Goal: Information Seeking & Learning: Learn about a topic

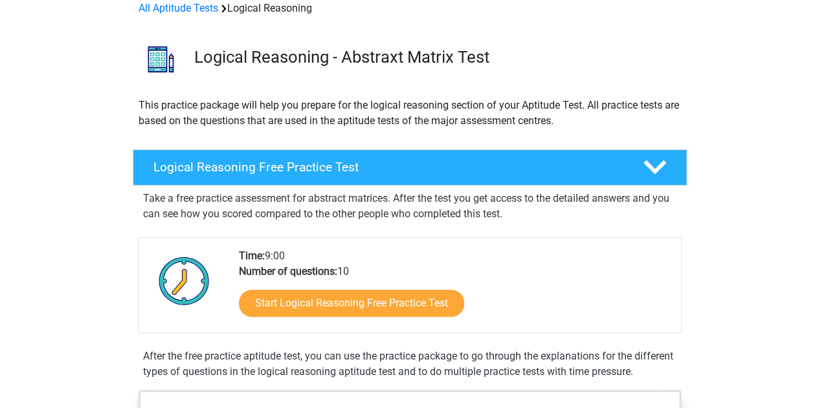
scroll to position [65, 0]
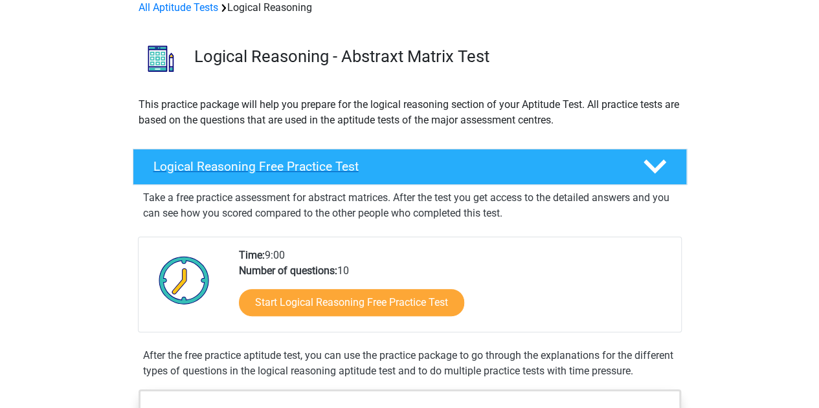
click at [272, 169] on h4 "Logical Reasoning Free Practice Test" at bounding box center [387, 166] width 469 height 15
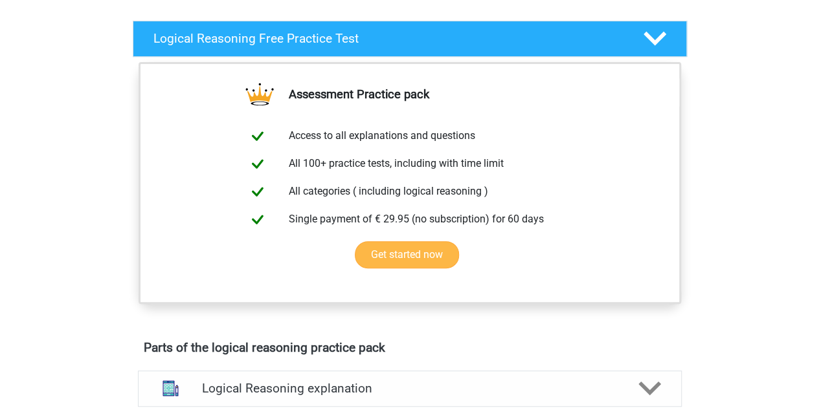
scroll to position [259, 0]
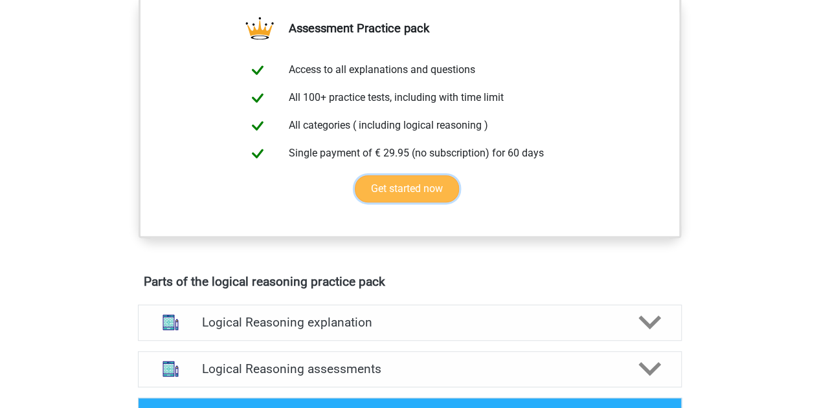
click at [392, 186] on link "Get started now" at bounding box center [407, 188] width 104 height 27
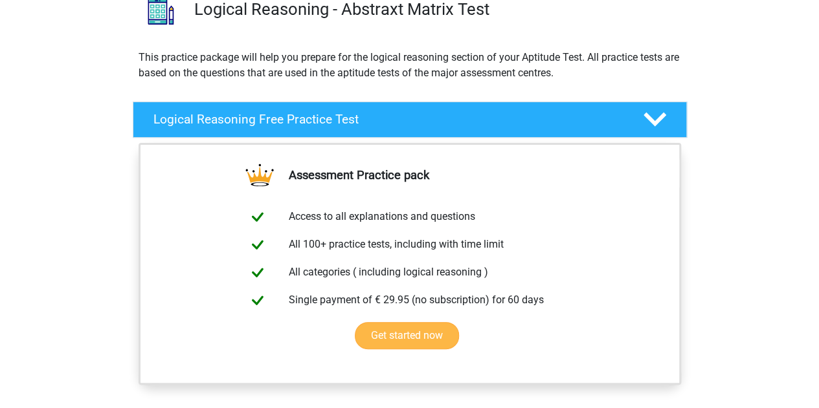
scroll to position [65, 0]
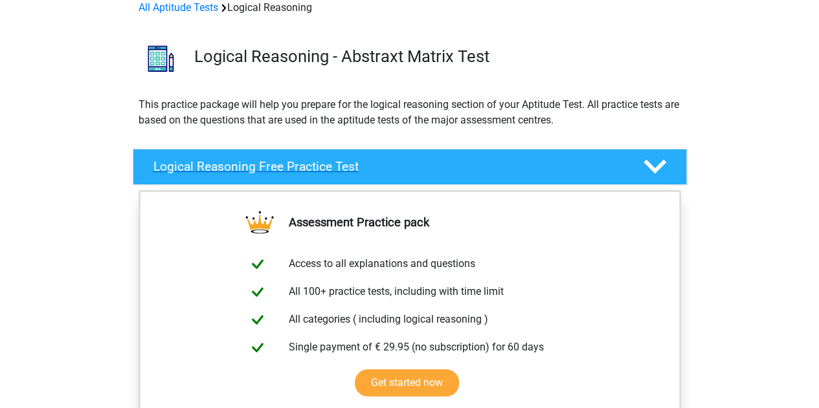
click at [660, 166] on polygon at bounding box center [654, 167] width 23 height 14
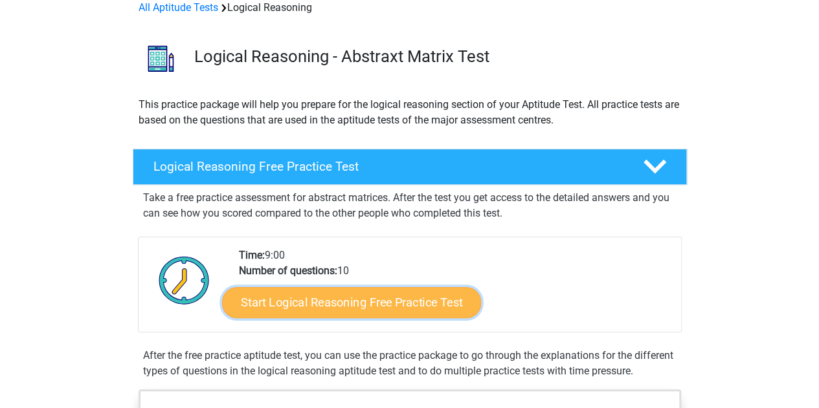
click at [331, 301] on link "Start Logical Reasoning Free Practice Test" at bounding box center [351, 302] width 259 height 31
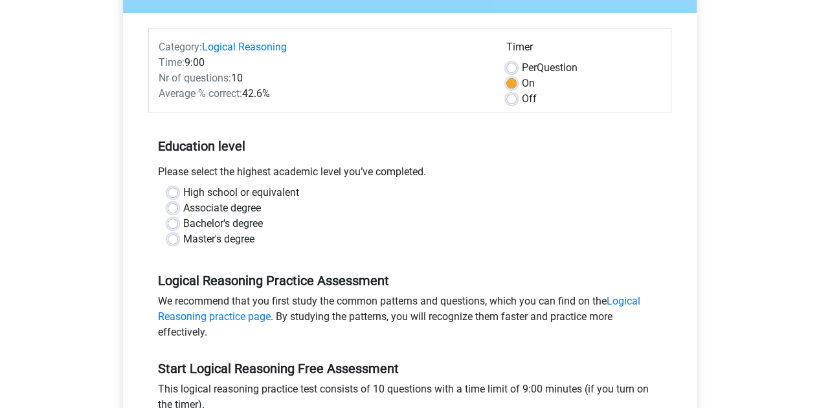
scroll to position [194, 0]
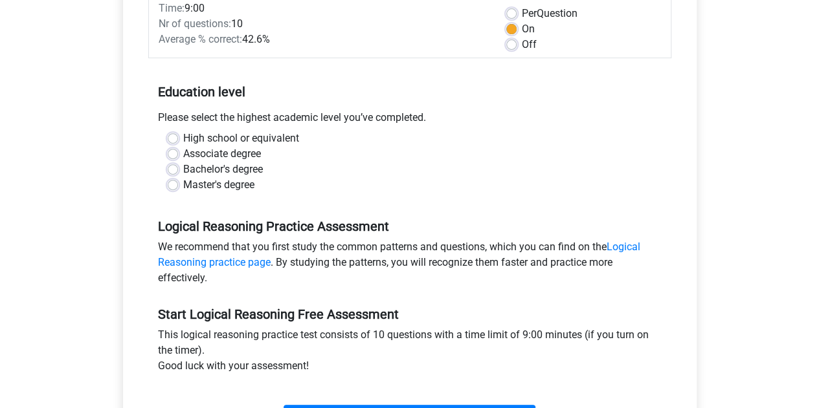
click at [183, 183] on label "Master's degree" at bounding box center [218, 185] width 71 height 16
click at [170, 183] on input "Master's degree" at bounding box center [173, 183] width 10 height 13
radio input "true"
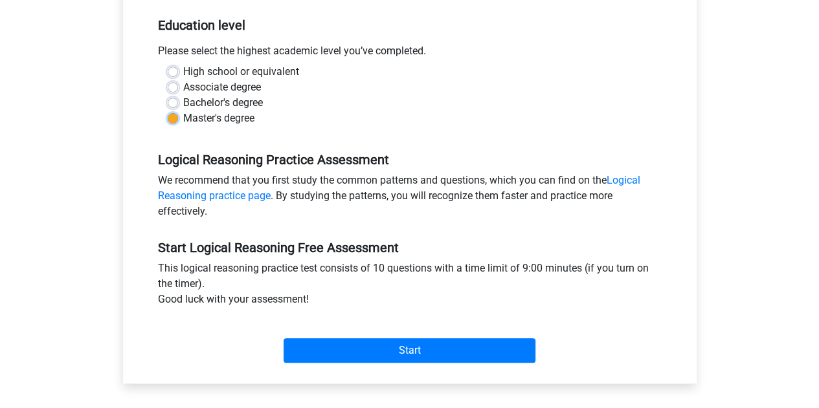
scroll to position [324, 0]
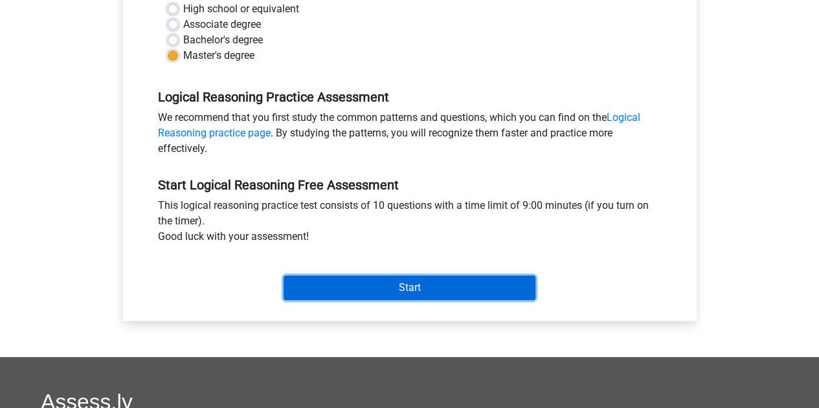
click at [383, 284] on input "Start" at bounding box center [409, 288] width 252 height 25
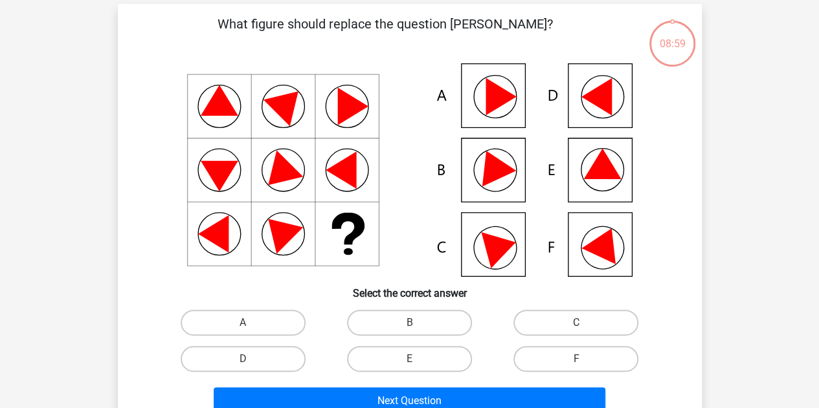
scroll to position [65, 0]
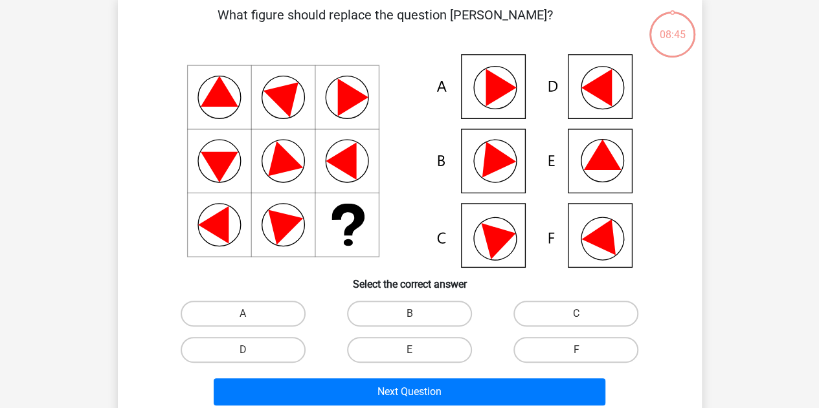
click at [601, 159] on icon at bounding box center [602, 155] width 38 height 30
click at [409, 354] on input "E" at bounding box center [413, 354] width 8 height 8
radio input "true"
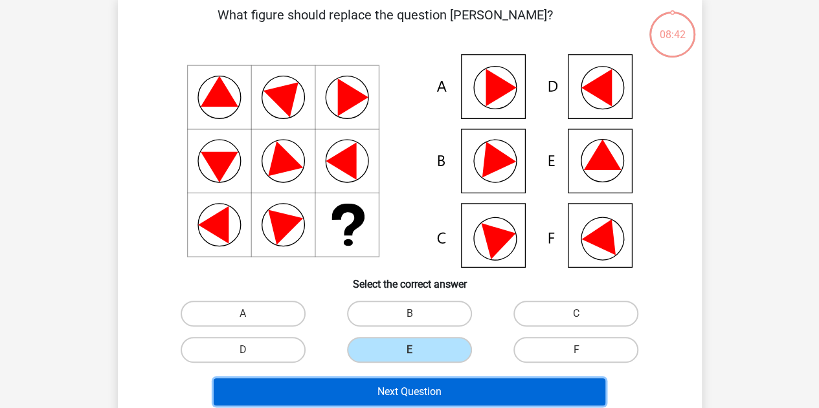
click at [413, 395] on button "Next Question" at bounding box center [410, 392] width 392 height 27
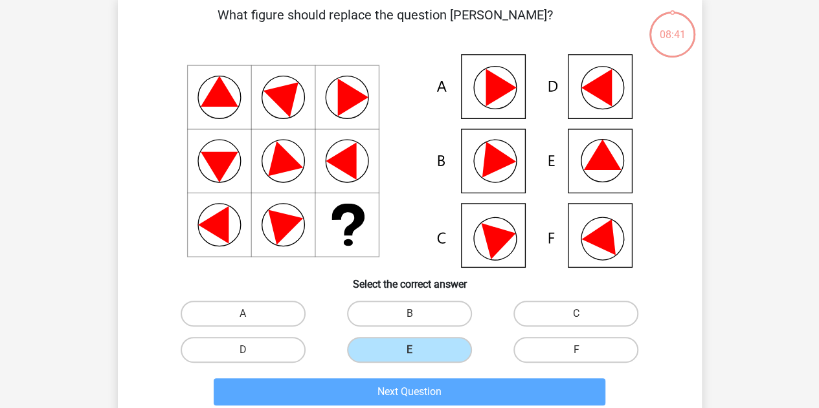
scroll to position [60, 0]
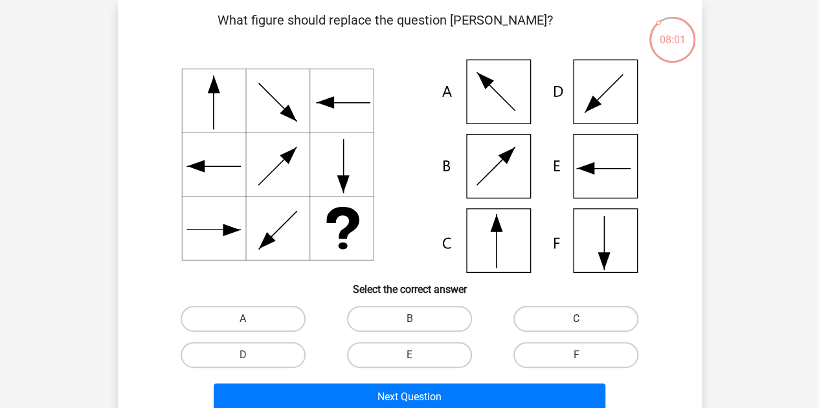
click at [541, 320] on label "C" at bounding box center [575, 319] width 125 height 26
click at [576, 320] on input "C" at bounding box center [580, 323] width 8 height 8
radio input "true"
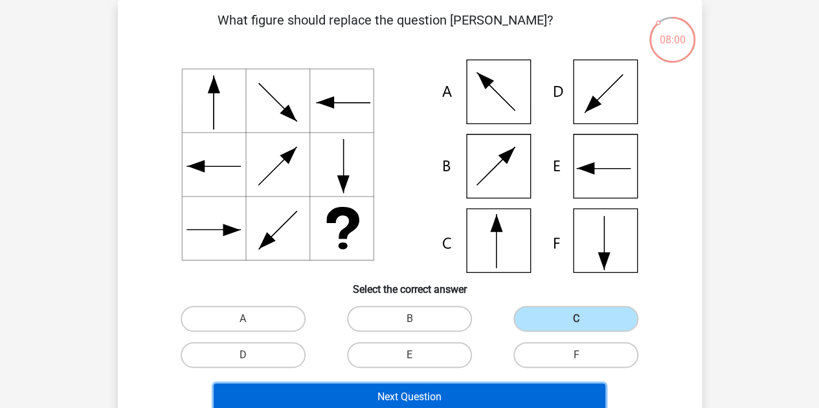
click at [447, 399] on button "Next Question" at bounding box center [410, 397] width 392 height 27
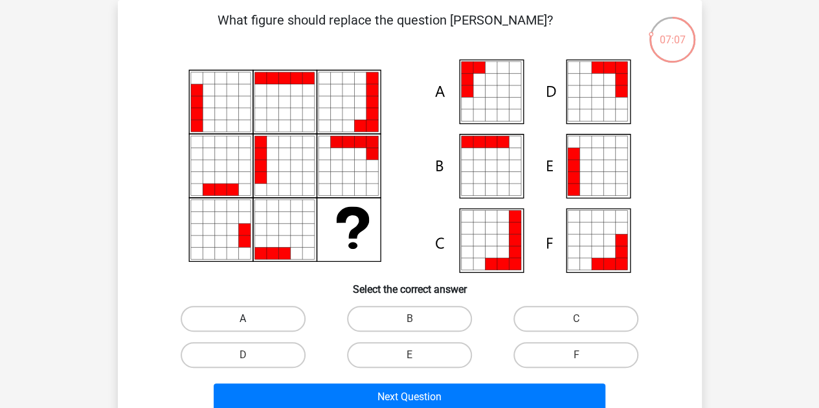
click at [231, 318] on label "A" at bounding box center [243, 319] width 125 height 26
click at [243, 319] on input "A" at bounding box center [247, 323] width 8 height 8
radio input "true"
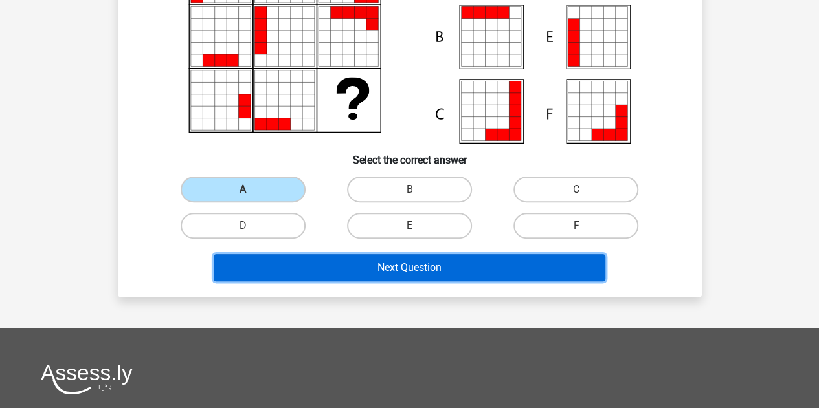
click at [381, 267] on button "Next Question" at bounding box center [410, 267] width 392 height 27
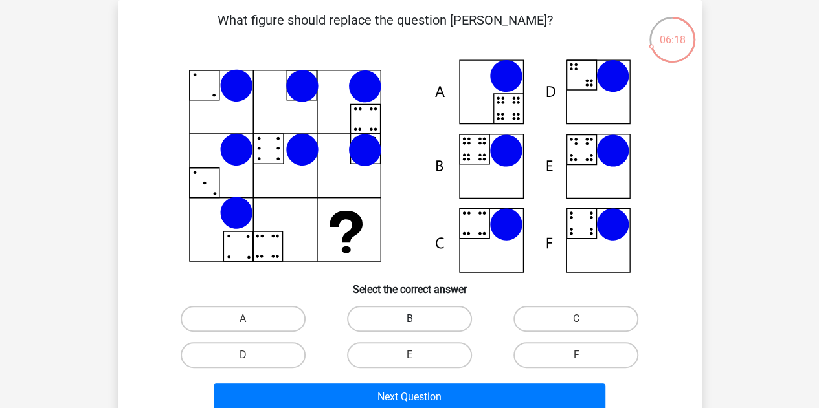
click at [397, 320] on label "B" at bounding box center [409, 319] width 125 height 26
click at [409, 320] on input "B" at bounding box center [413, 323] width 8 height 8
radio input "true"
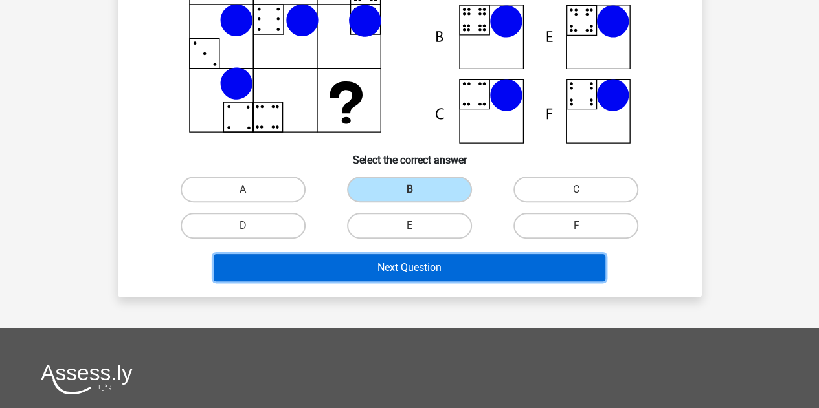
click at [412, 272] on button "Next Question" at bounding box center [410, 267] width 392 height 27
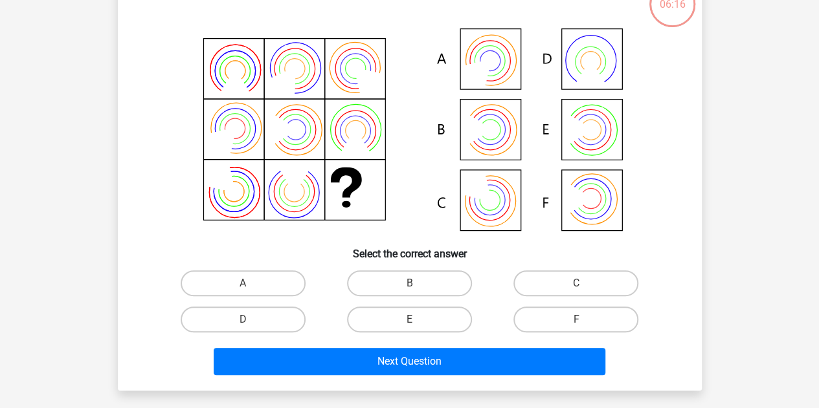
scroll to position [124, 0]
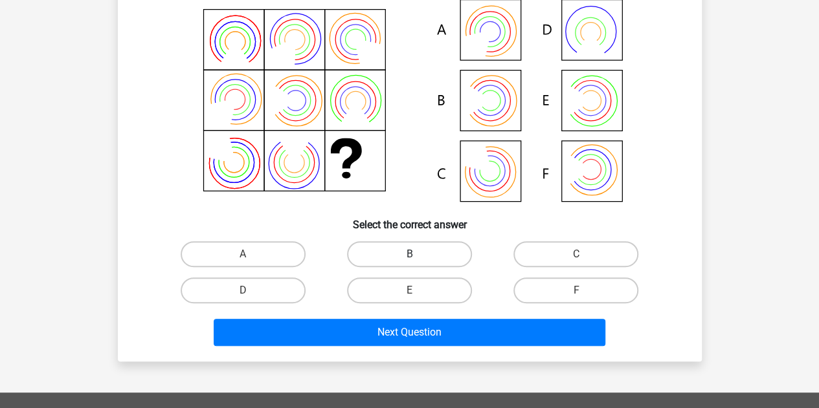
click at [409, 251] on label "B" at bounding box center [409, 254] width 125 height 26
click at [409, 254] on input "B" at bounding box center [413, 258] width 8 height 8
radio input "true"
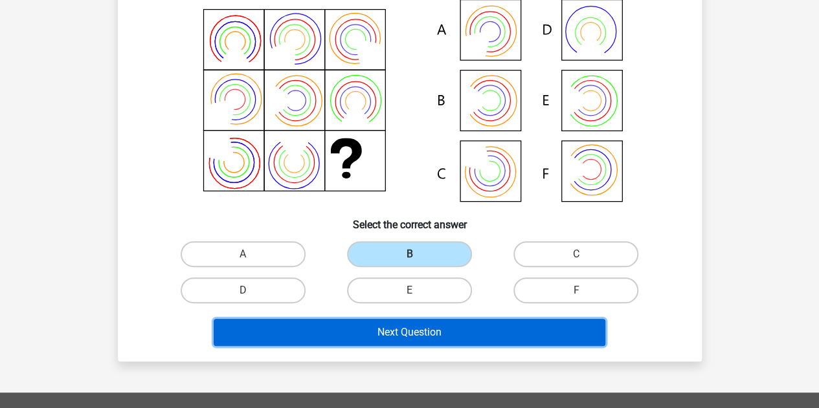
click at [456, 328] on button "Next Question" at bounding box center [410, 332] width 392 height 27
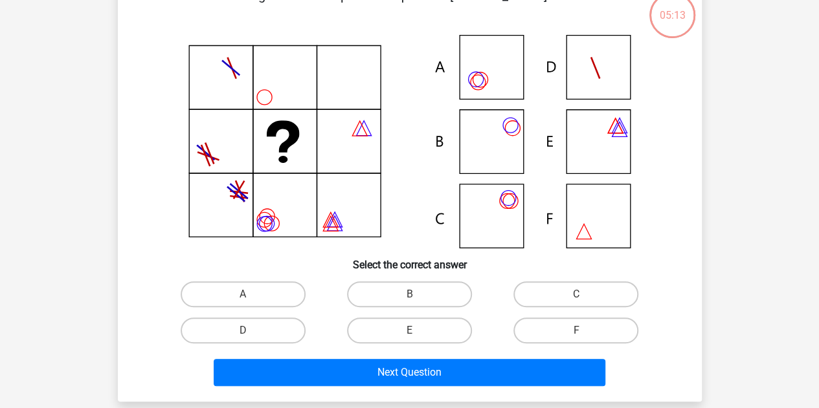
scroll to position [60, 0]
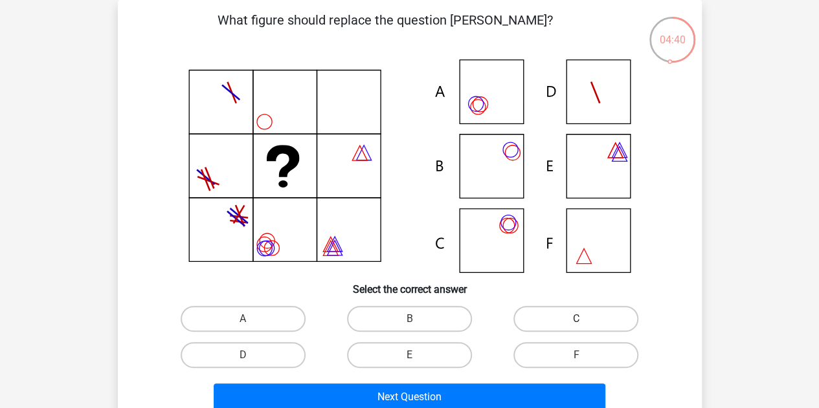
click at [550, 319] on label "C" at bounding box center [575, 319] width 125 height 26
click at [576, 319] on input "C" at bounding box center [580, 323] width 8 height 8
radio input "true"
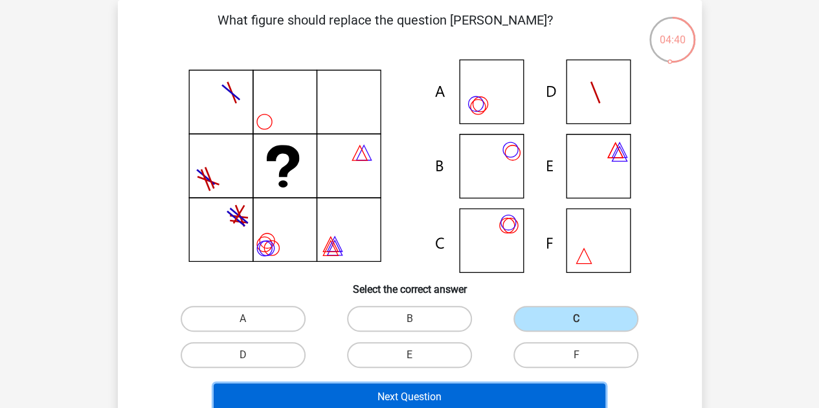
click at [450, 395] on button "Next Question" at bounding box center [410, 397] width 392 height 27
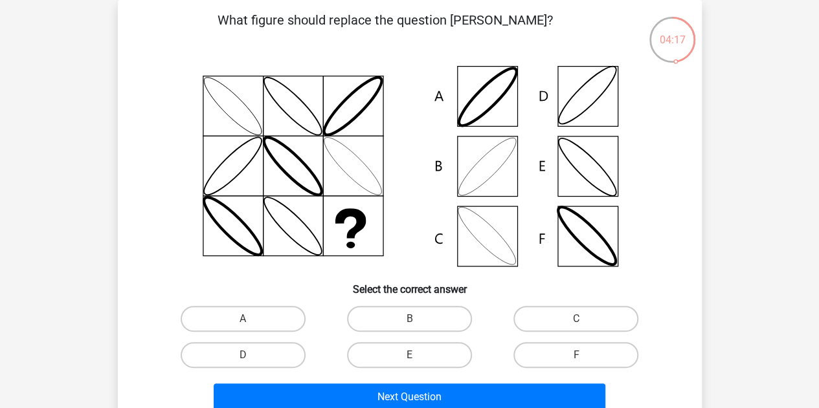
click at [250, 357] on input "D" at bounding box center [247, 359] width 8 height 8
radio input "true"
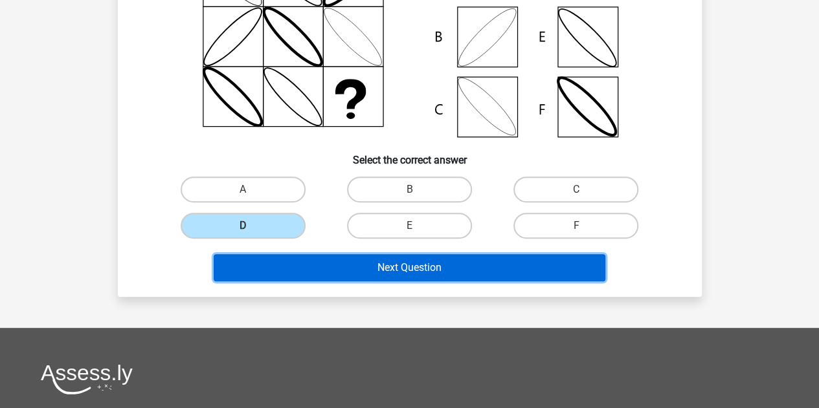
click at [392, 266] on button "Next Question" at bounding box center [410, 267] width 392 height 27
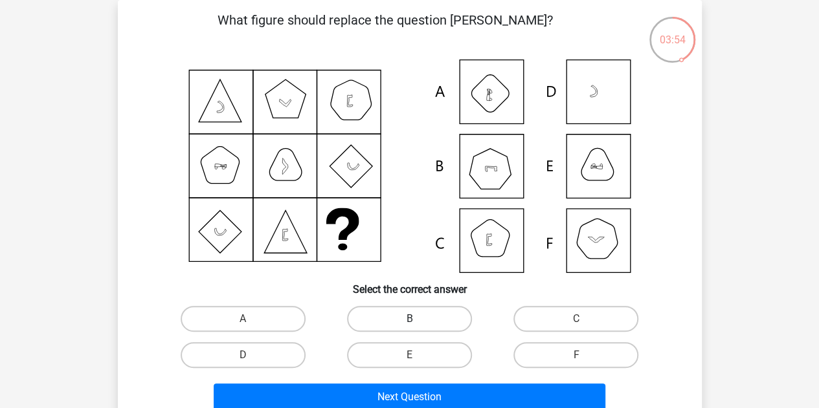
click at [399, 313] on label "B" at bounding box center [409, 319] width 125 height 26
click at [409, 319] on input "B" at bounding box center [413, 323] width 8 height 8
radio input "true"
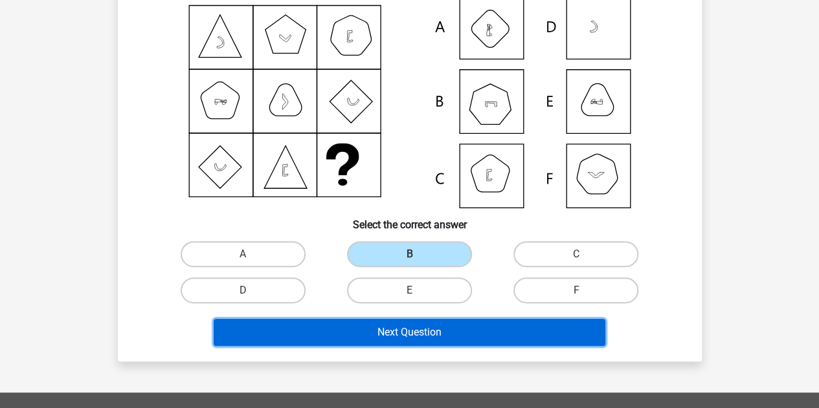
click at [419, 336] on button "Next Question" at bounding box center [410, 332] width 392 height 27
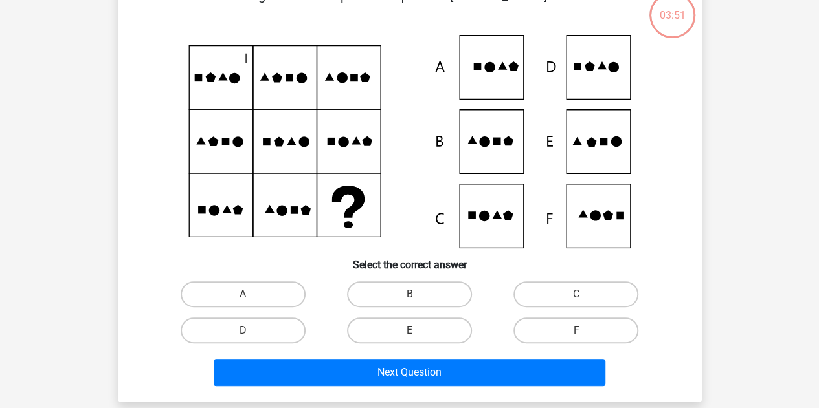
scroll to position [60, 0]
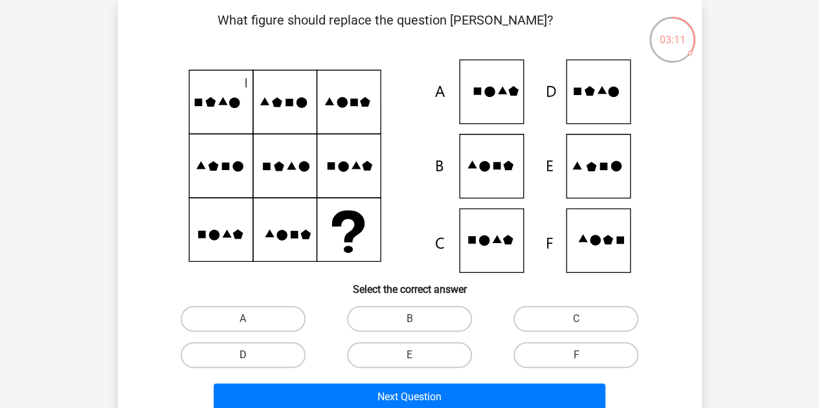
click at [258, 349] on label "D" at bounding box center [243, 355] width 125 height 26
click at [251, 355] on input "D" at bounding box center [247, 359] width 8 height 8
radio input "true"
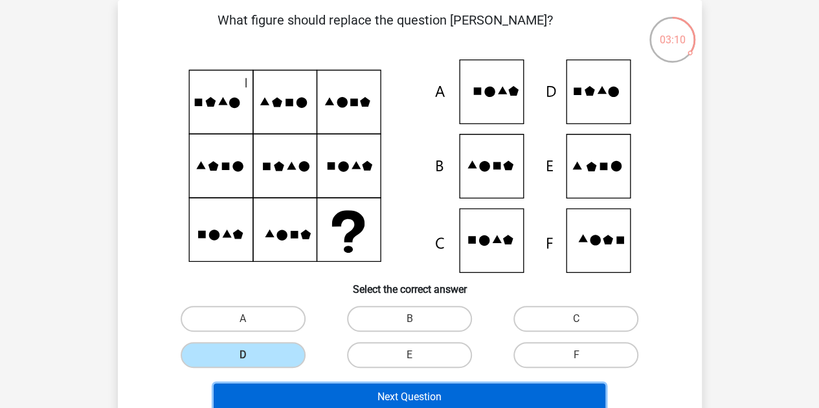
click at [378, 394] on button "Next Question" at bounding box center [410, 397] width 392 height 27
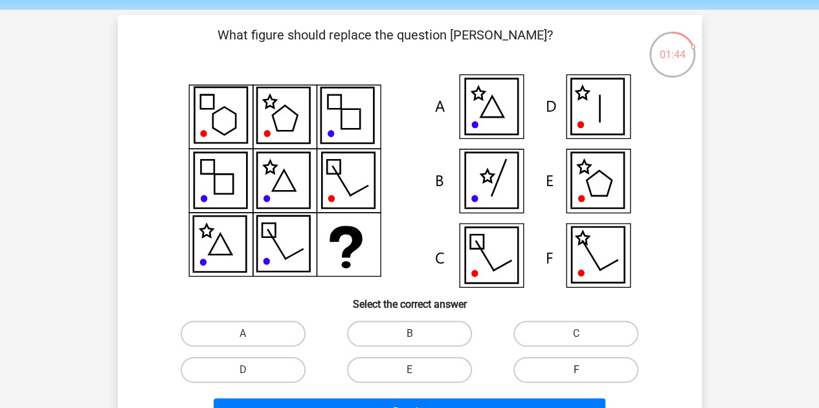
scroll to position [129, 0]
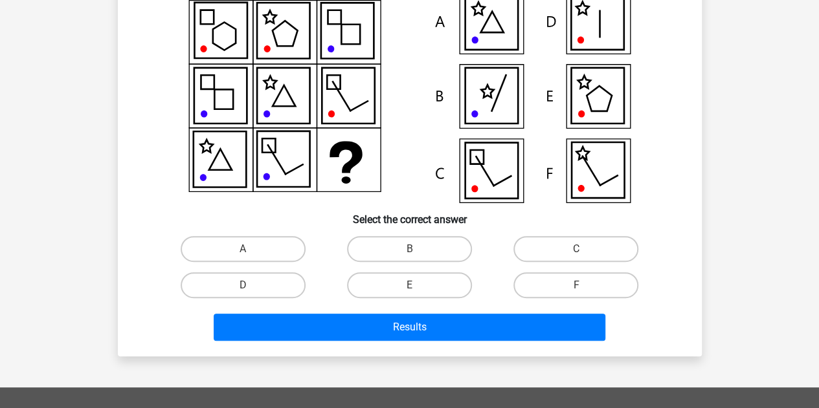
click at [410, 287] on input "E" at bounding box center [413, 289] width 8 height 8
radio input "true"
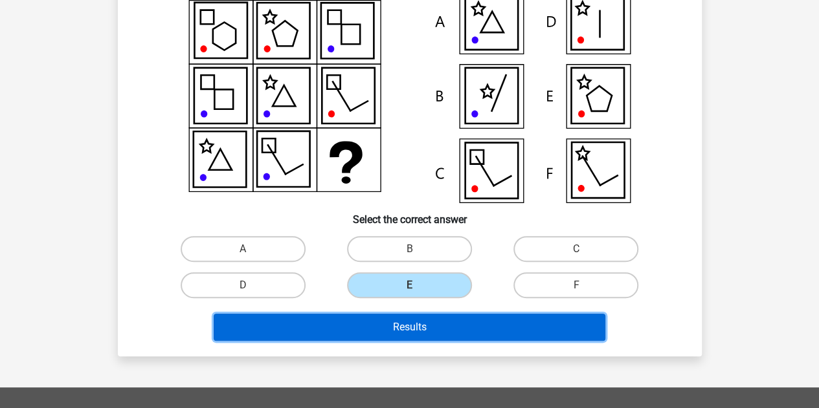
click at [408, 327] on button "Results" at bounding box center [410, 327] width 392 height 27
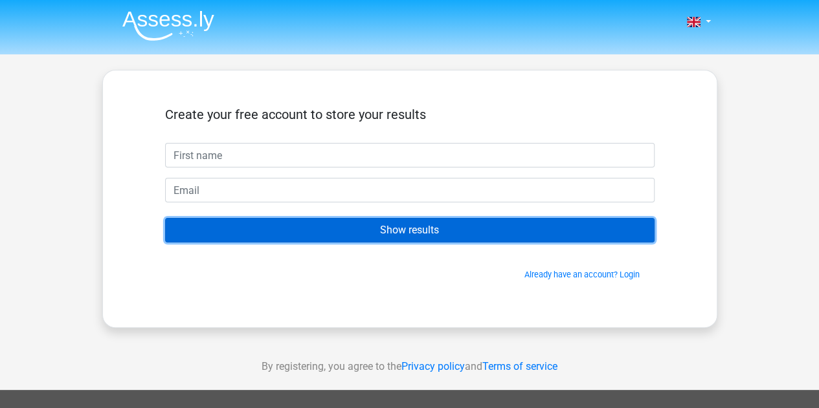
click at [382, 232] on input "Show results" at bounding box center [409, 230] width 489 height 25
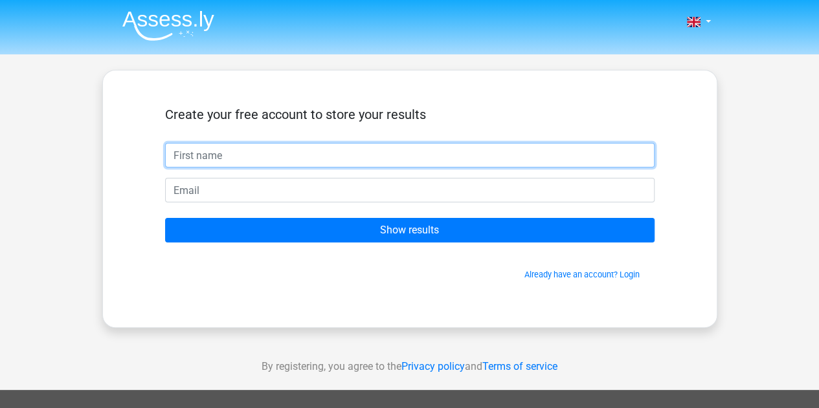
click at [229, 147] on input "text" at bounding box center [409, 155] width 489 height 25
type input "mt"
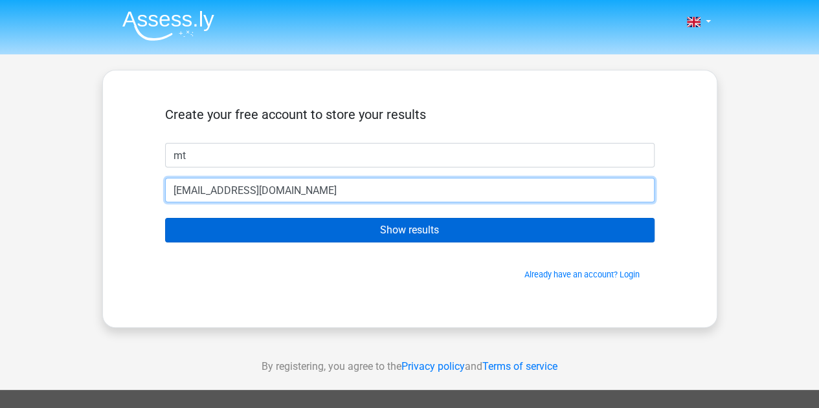
type input "[EMAIL_ADDRESS][DOMAIN_NAME]"
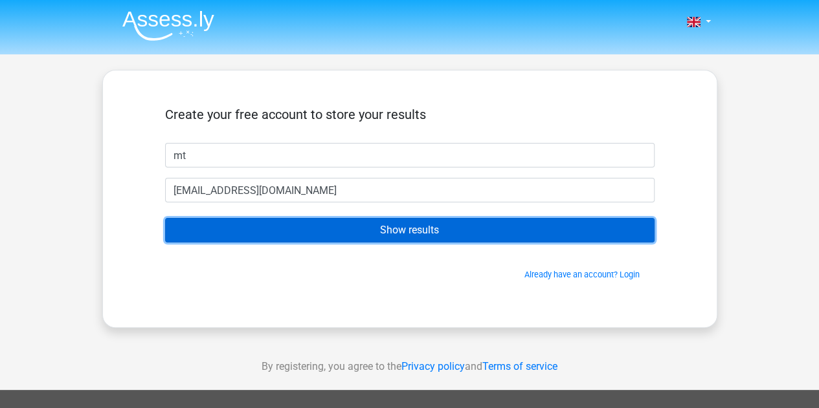
click at [368, 226] on input "Show results" at bounding box center [409, 230] width 489 height 25
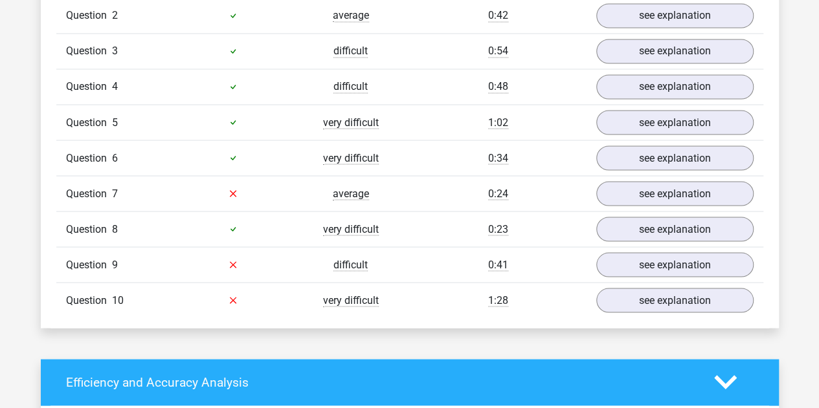
scroll to position [1165, 0]
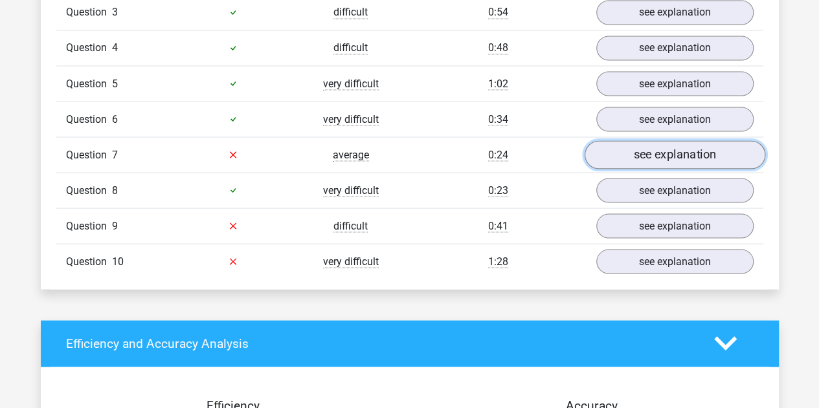
click at [639, 152] on link "see explanation" at bounding box center [674, 154] width 181 height 28
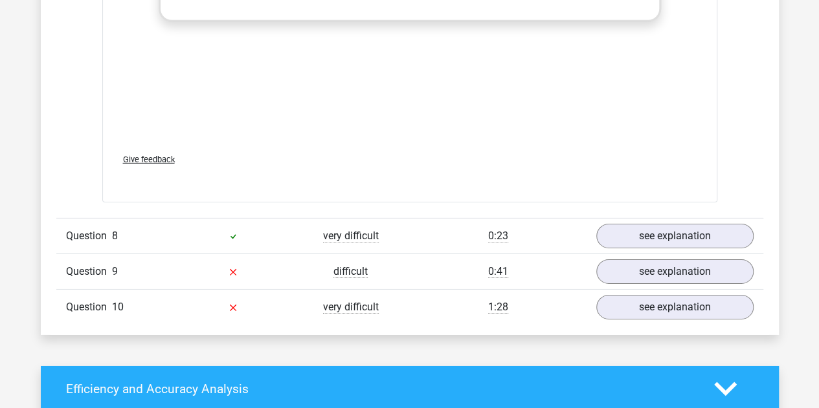
scroll to position [2006, 0]
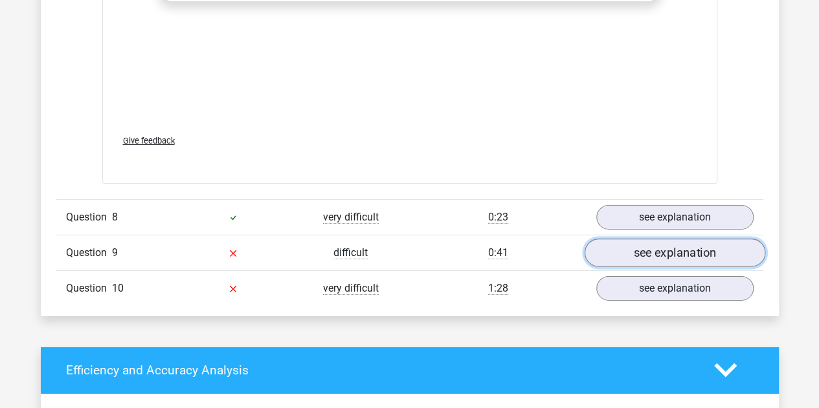
click at [674, 243] on link "see explanation" at bounding box center [674, 253] width 181 height 28
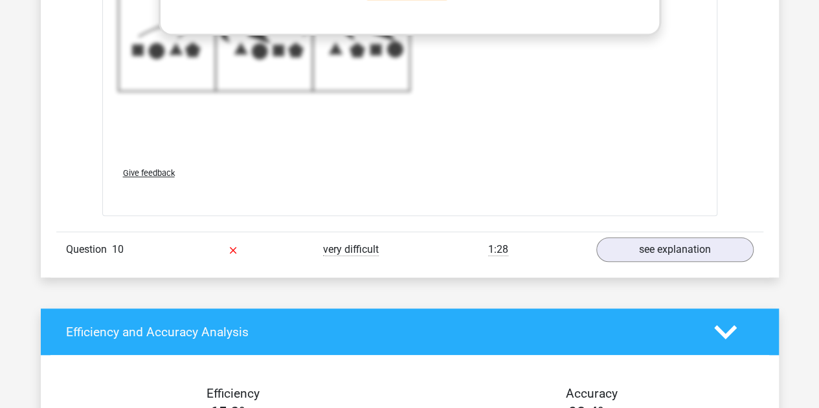
scroll to position [2912, 0]
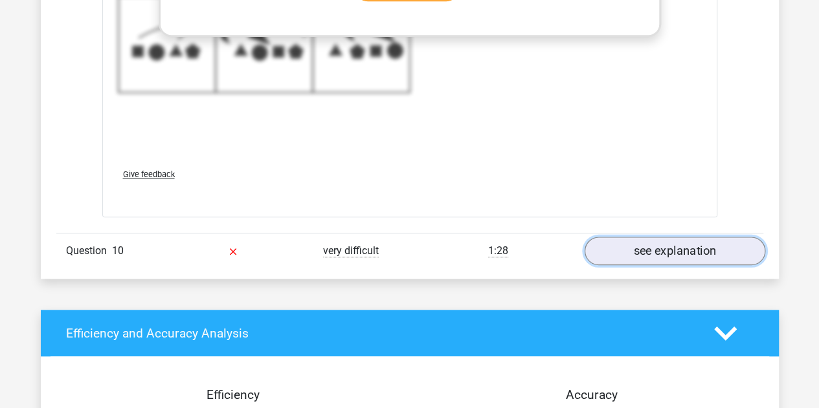
click at [648, 243] on link "see explanation" at bounding box center [674, 251] width 181 height 28
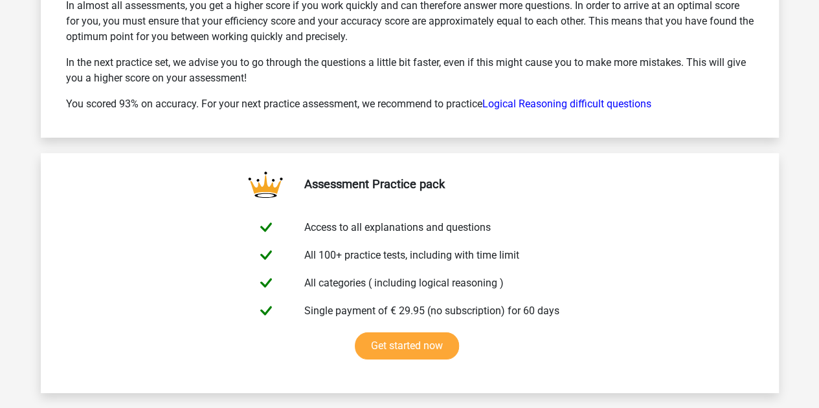
scroll to position [4659, 0]
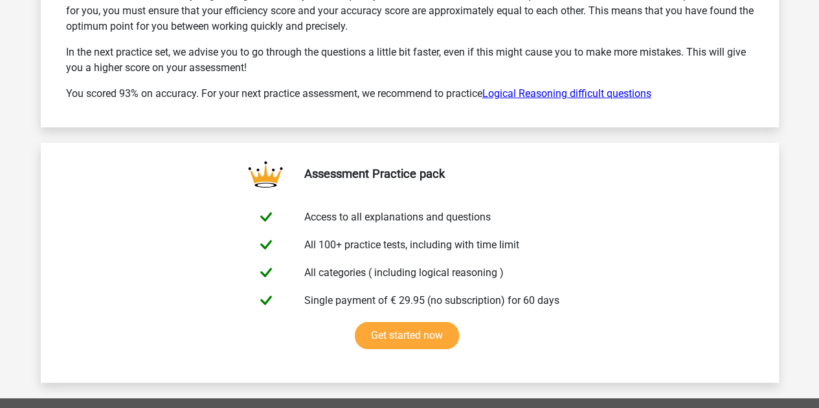
click at [587, 87] on link "Logical Reasoning difficult questions" at bounding box center [566, 93] width 169 height 12
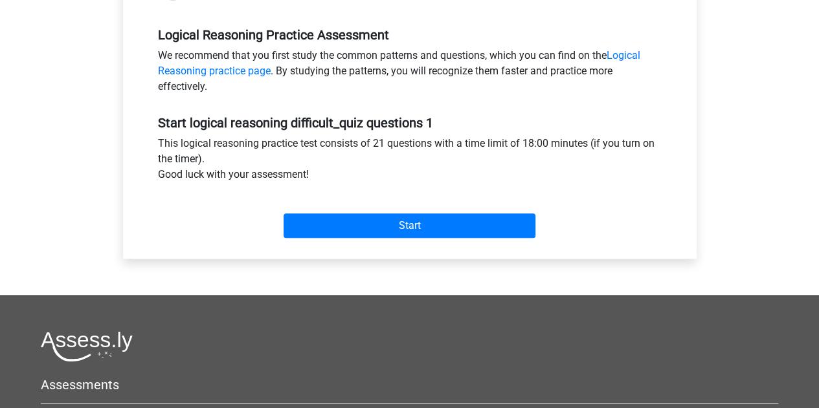
scroll to position [388, 0]
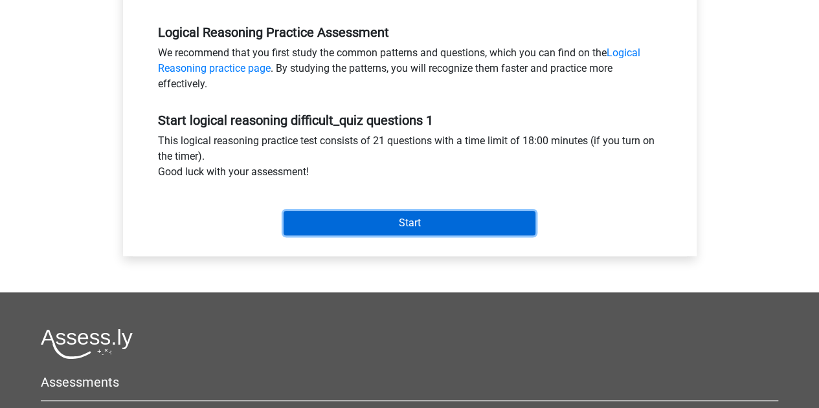
click at [360, 215] on input "Start" at bounding box center [409, 223] width 252 height 25
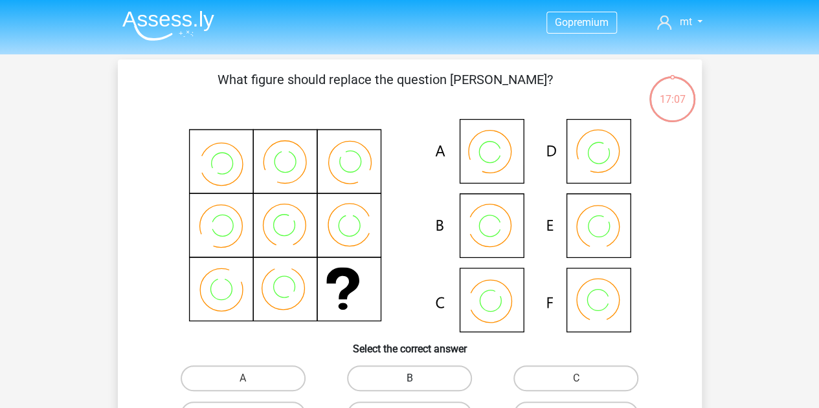
drag, startPoint x: 392, startPoint y: 380, endPoint x: 403, endPoint y: 357, distance: 25.5
click at [392, 379] on label "B" at bounding box center [409, 379] width 125 height 26
click at [409, 379] on input "B" at bounding box center [413, 383] width 8 height 8
radio input "true"
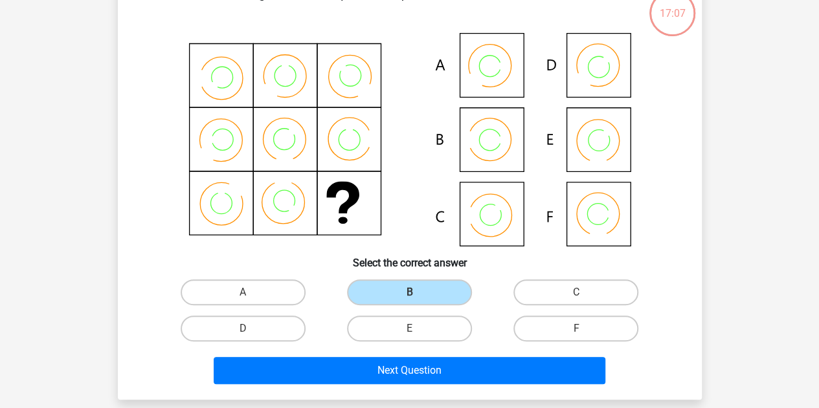
scroll to position [259, 0]
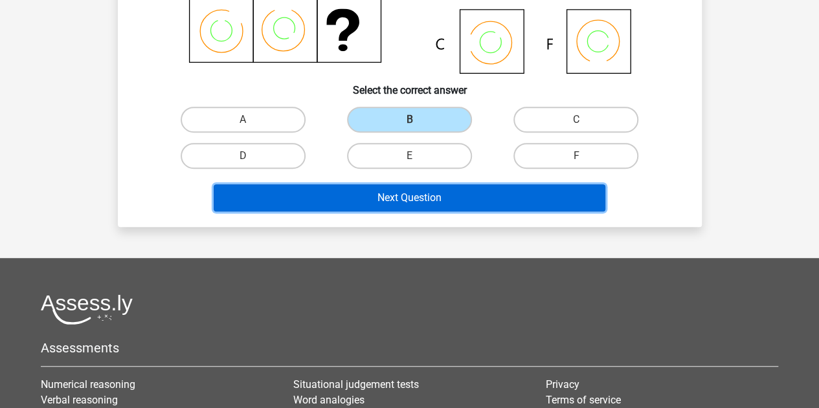
click at [437, 198] on button "Next Question" at bounding box center [410, 197] width 392 height 27
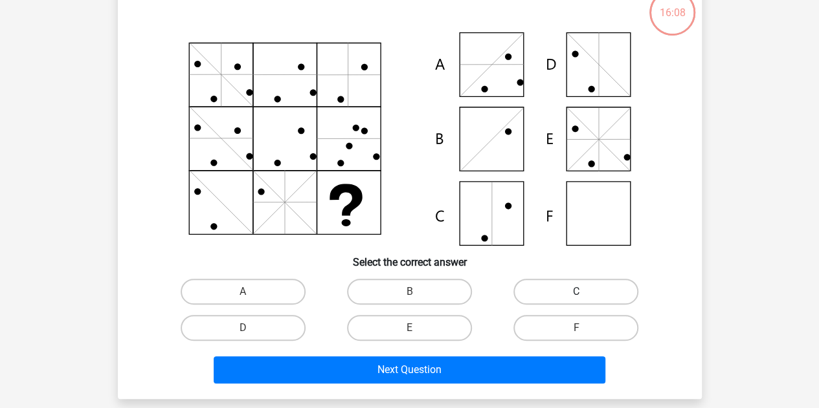
scroll to position [124, 0]
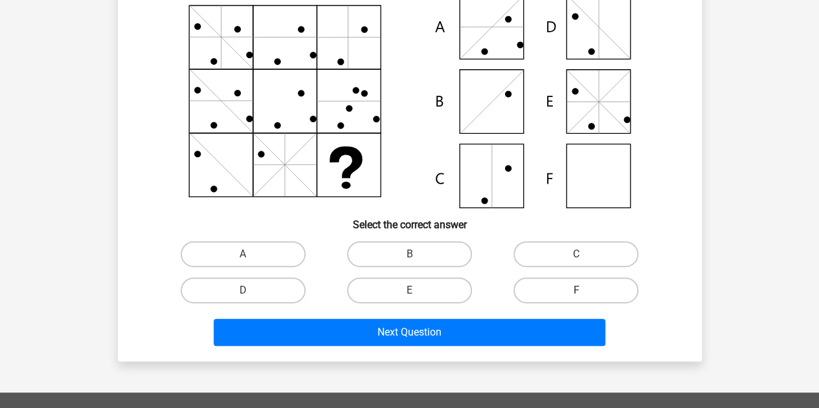
click at [559, 297] on label "F" at bounding box center [575, 291] width 125 height 26
click at [576, 297] on input "F" at bounding box center [580, 295] width 8 height 8
radio input "true"
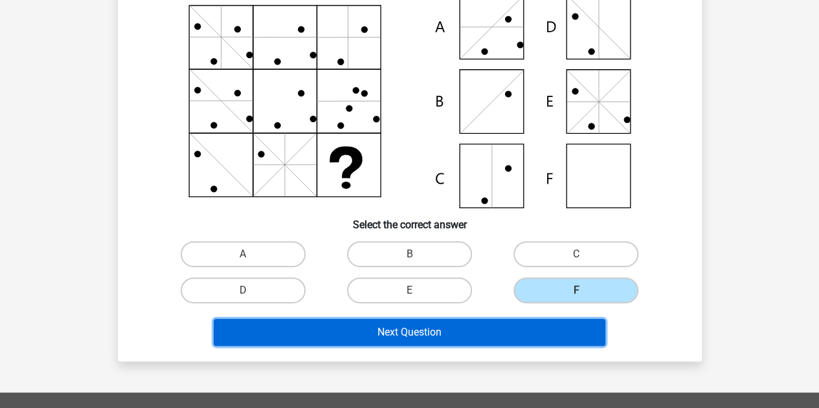
click at [422, 337] on button "Next Question" at bounding box center [410, 332] width 392 height 27
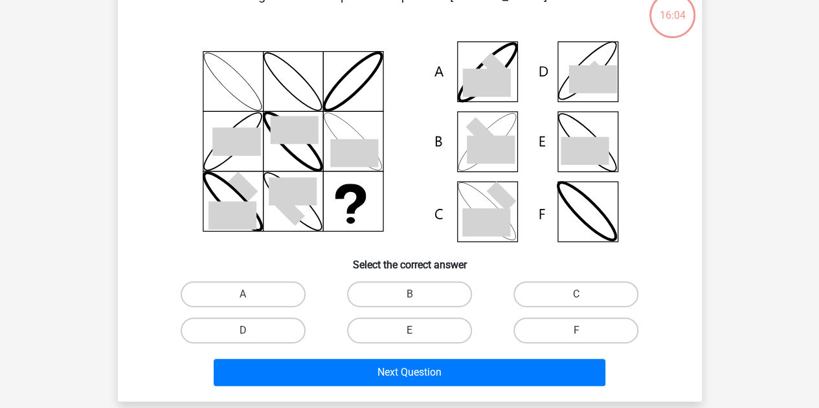
scroll to position [60, 0]
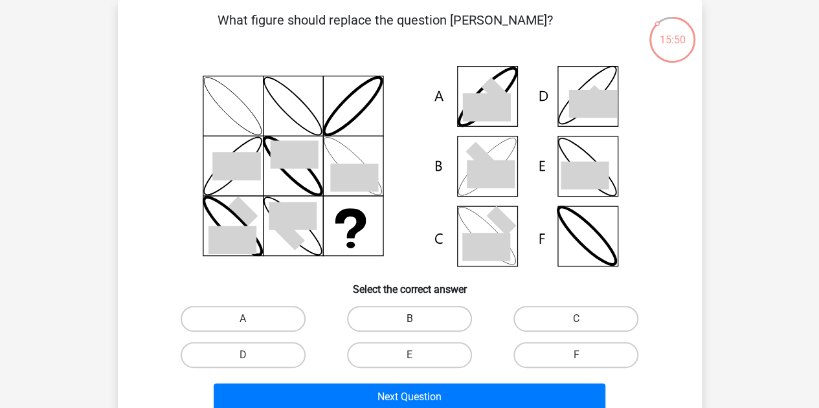
click at [394, 323] on label "B" at bounding box center [409, 319] width 125 height 26
click at [409, 323] on input "B" at bounding box center [413, 323] width 8 height 8
radio input "true"
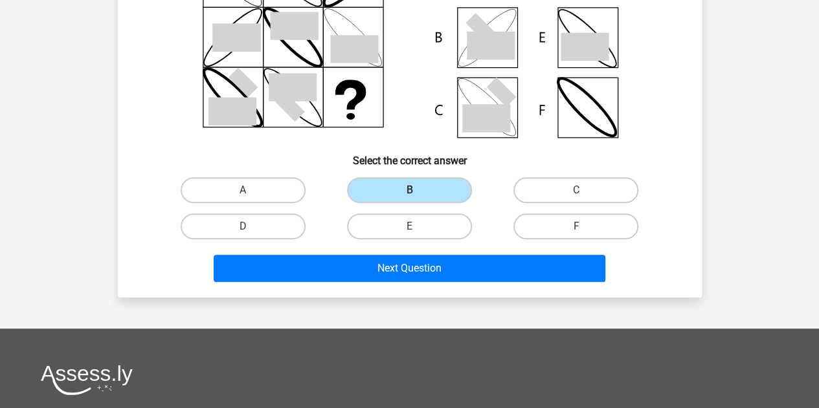
scroll to position [189, 0]
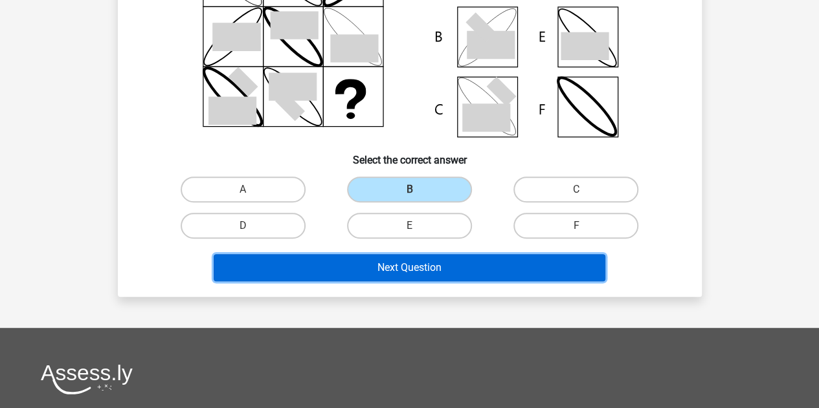
click at [386, 272] on button "Next Question" at bounding box center [410, 267] width 392 height 27
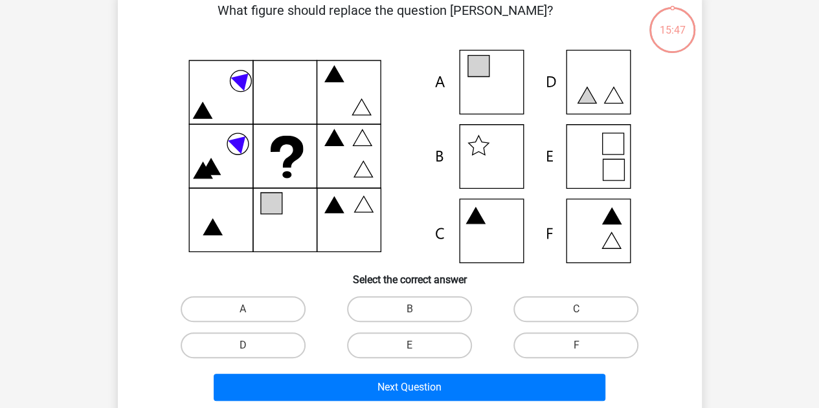
scroll to position [60, 0]
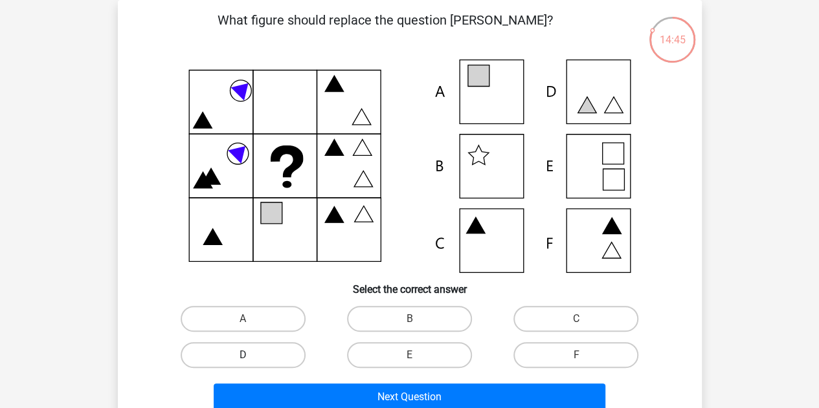
click at [258, 358] on label "D" at bounding box center [243, 355] width 125 height 26
click at [251, 358] on input "D" at bounding box center [247, 359] width 8 height 8
radio input "true"
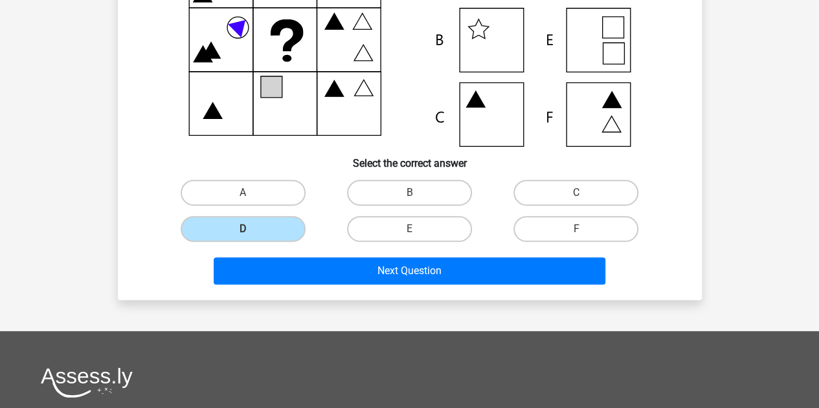
scroll to position [189, 0]
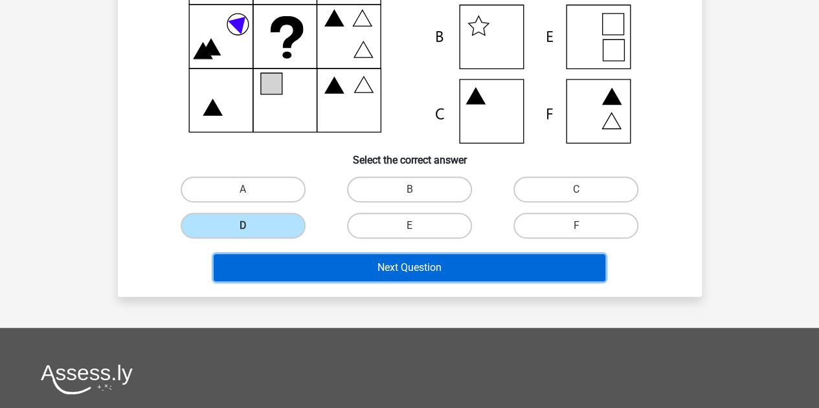
click at [385, 264] on button "Next Question" at bounding box center [410, 267] width 392 height 27
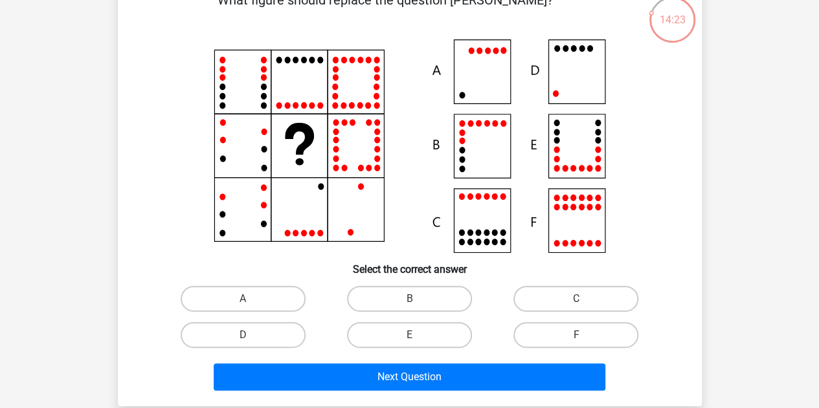
scroll to position [60, 0]
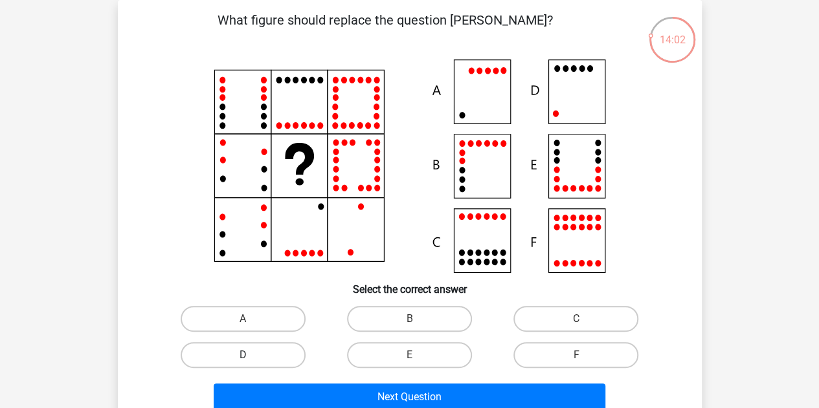
drag, startPoint x: 242, startPoint y: 358, endPoint x: 252, endPoint y: 362, distance: 11.1
click at [243, 358] on input "D" at bounding box center [247, 359] width 8 height 8
radio input "true"
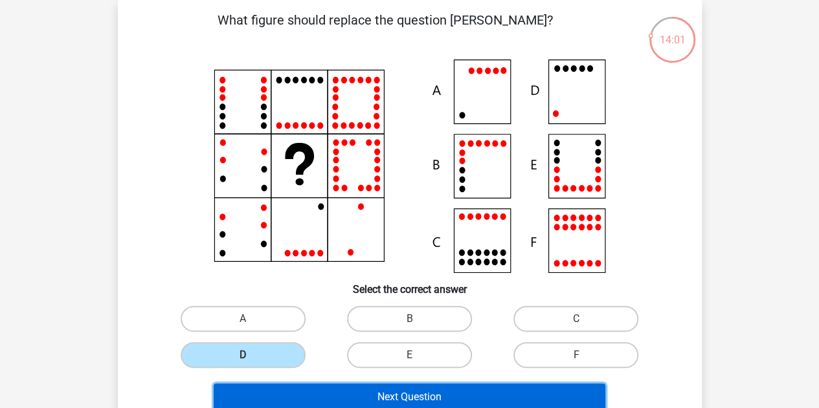
drag, startPoint x: 376, startPoint y: 401, endPoint x: 364, endPoint y: 397, distance: 12.9
click at [377, 401] on button "Next Question" at bounding box center [410, 397] width 392 height 27
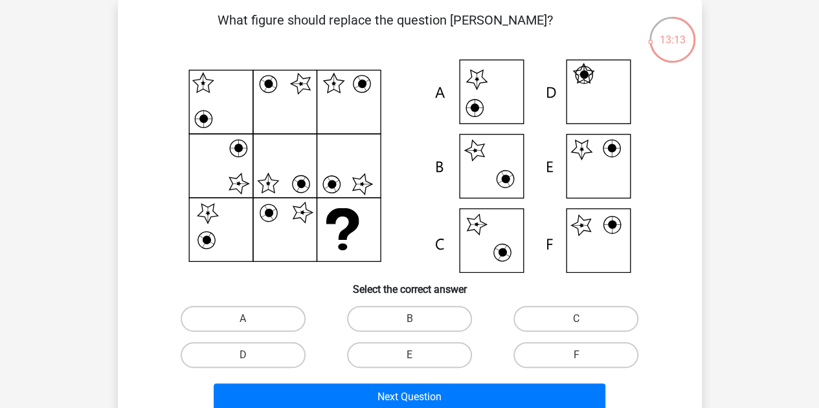
click at [414, 355] on input "E" at bounding box center [413, 359] width 8 height 8
radio input "true"
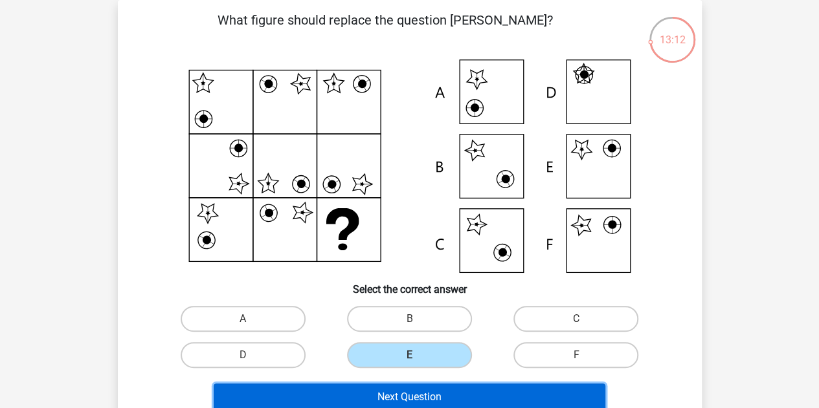
click at [409, 390] on button "Next Question" at bounding box center [410, 397] width 392 height 27
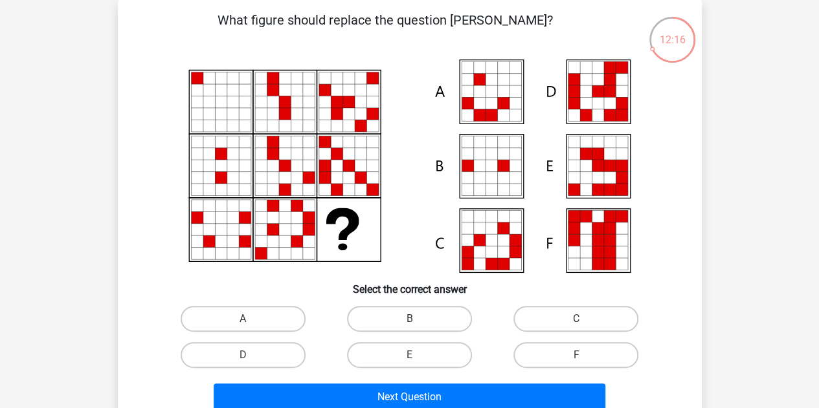
click at [414, 355] on input "E" at bounding box center [413, 359] width 8 height 8
radio input "true"
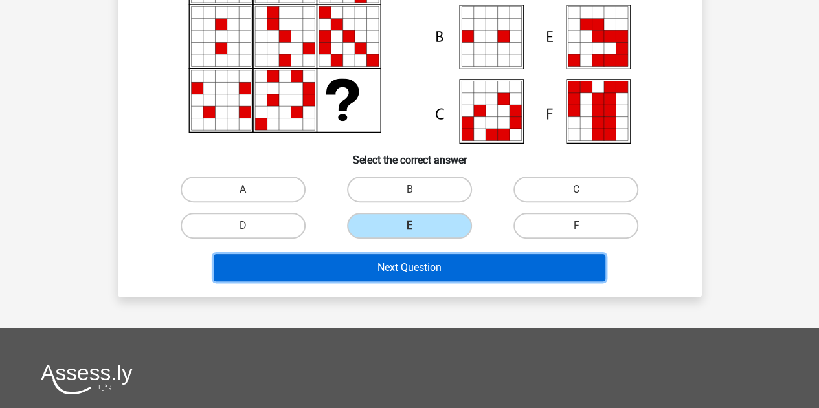
click at [397, 267] on button "Next Question" at bounding box center [410, 267] width 392 height 27
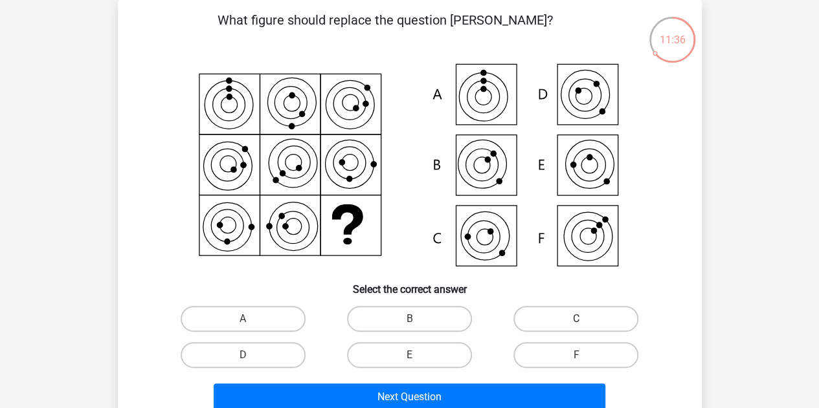
click at [588, 320] on label "C" at bounding box center [575, 319] width 125 height 26
click at [584, 320] on input "C" at bounding box center [580, 323] width 8 height 8
radio input "true"
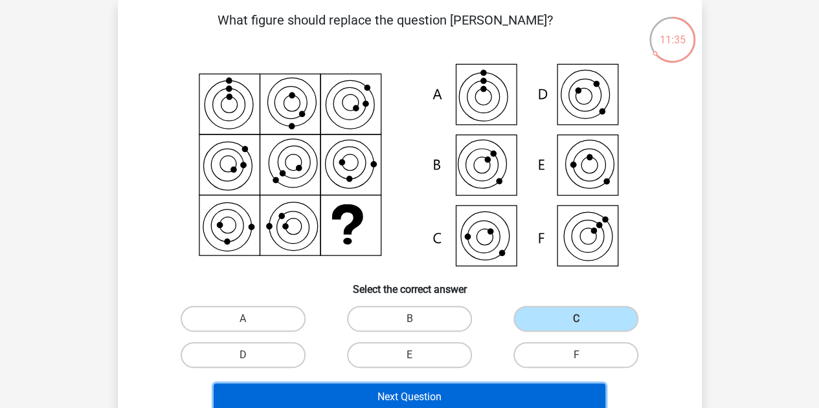
click at [432, 404] on button "Next Question" at bounding box center [410, 397] width 392 height 27
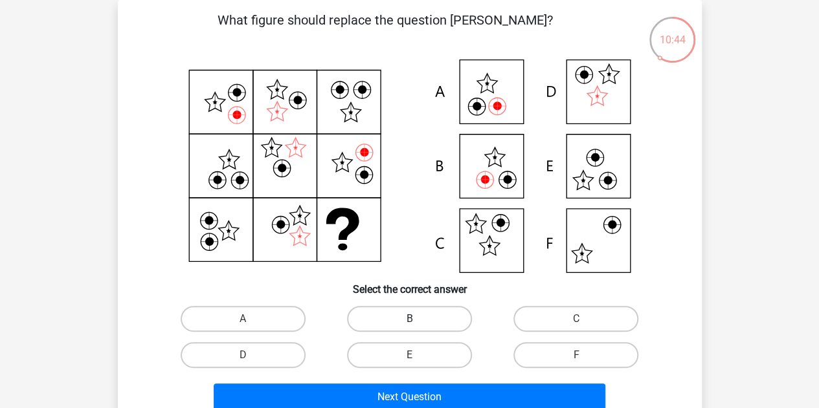
click at [410, 324] on input "B" at bounding box center [413, 323] width 8 height 8
radio input "true"
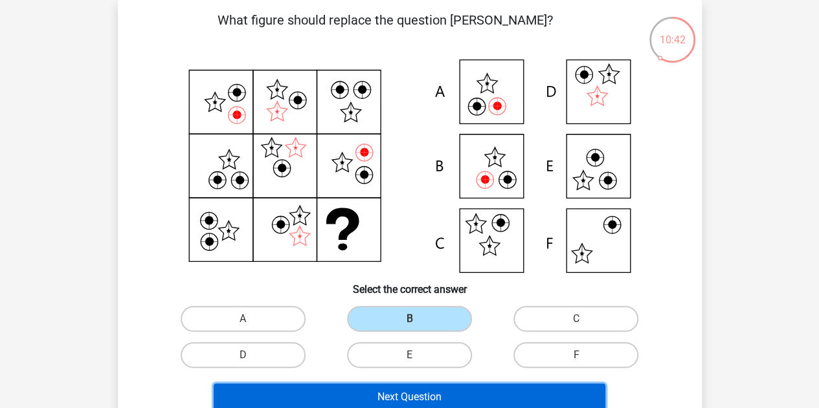
click at [411, 401] on button "Next Question" at bounding box center [410, 397] width 392 height 27
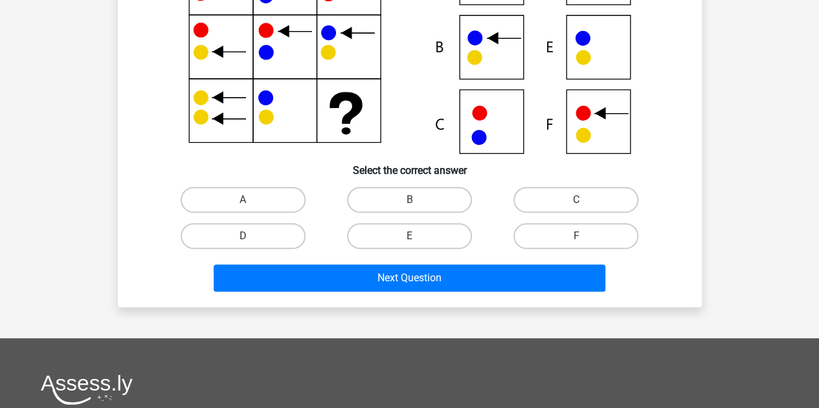
scroll to position [189, 0]
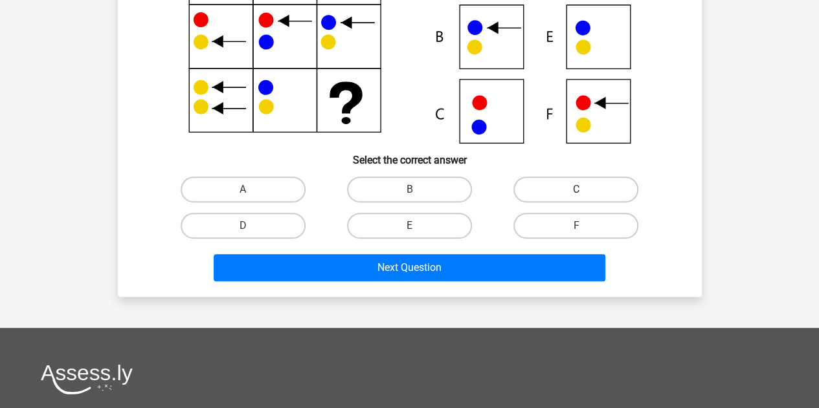
click at [586, 187] on label "C" at bounding box center [575, 190] width 125 height 26
click at [584, 190] on input "C" at bounding box center [580, 194] width 8 height 8
radio input "true"
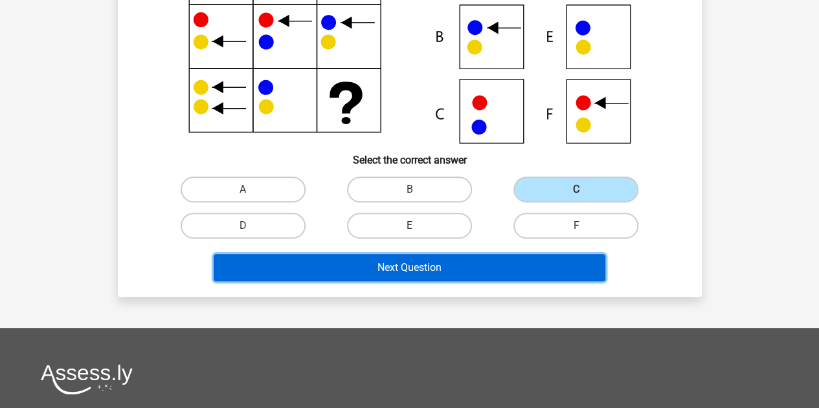
click at [393, 269] on button "Next Question" at bounding box center [410, 267] width 392 height 27
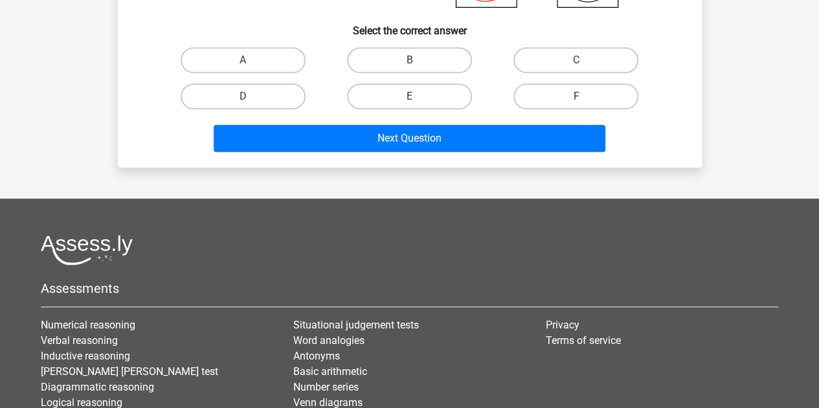
scroll to position [124, 0]
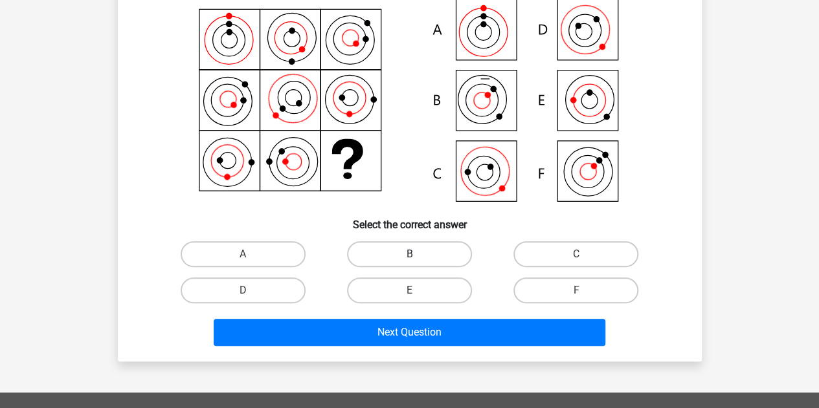
click at [418, 254] on label "B" at bounding box center [409, 254] width 125 height 26
click at [417, 254] on input "B" at bounding box center [413, 258] width 8 height 8
radio input "true"
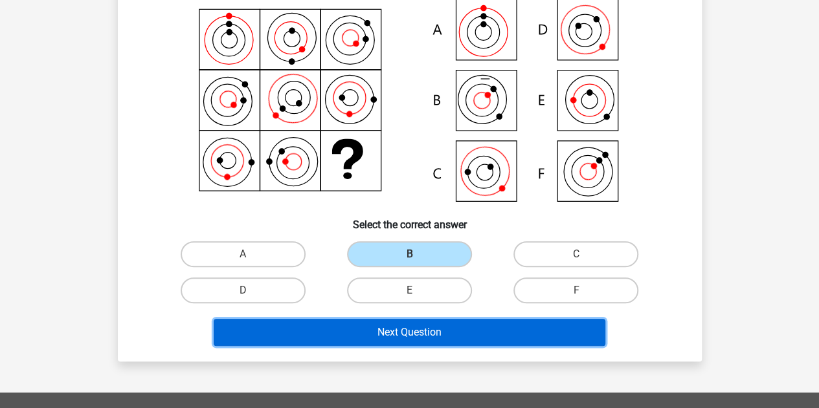
drag, startPoint x: 409, startPoint y: 327, endPoint x: 403, endPoint y: 327, distance: 6.5
click at [409, 328] on button "Next Question" at bounding box center [410, 332] width 392 height 27
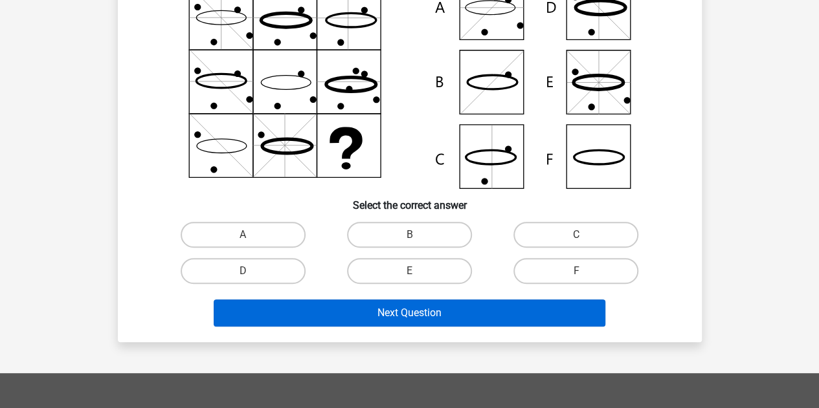
scroll to position [189, 0]
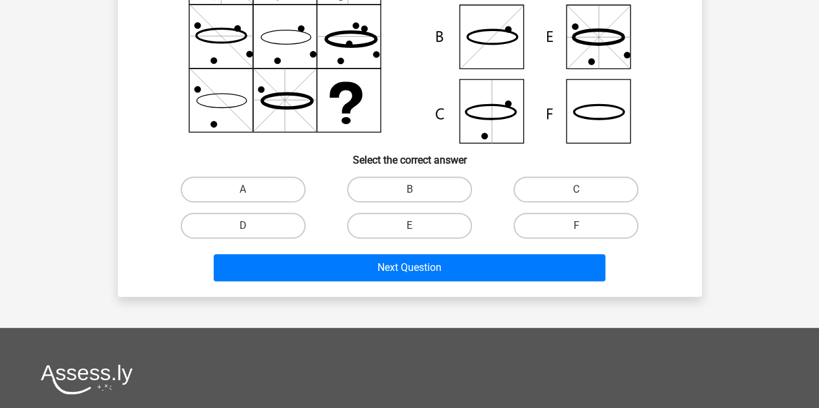
drag, startPoint x: 245, startPoint y: 226, endPoint x: 298, endPoint y: 261, distance: 64.4
click at [246, 226] on input "D" at bounding box center [247, 230] width 8 height 8
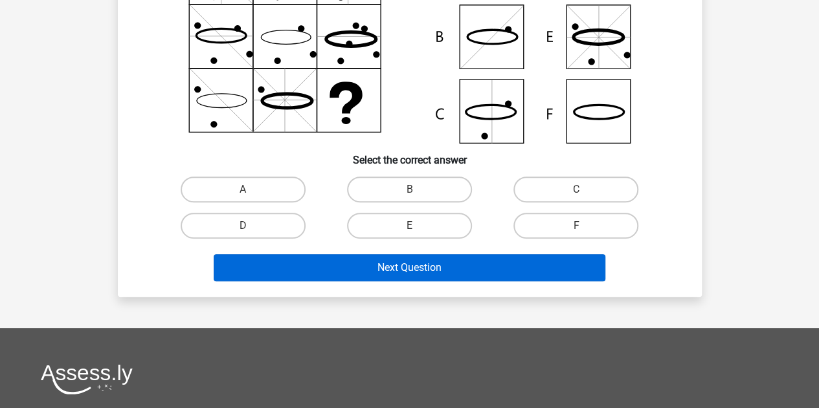
radio input "true"
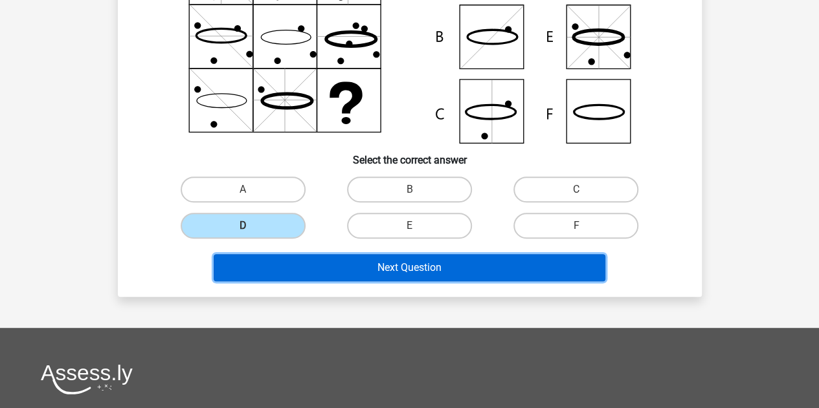
click at [360, 266] on button "Next Question" at bounding box center [410, 267] width 392 height 27
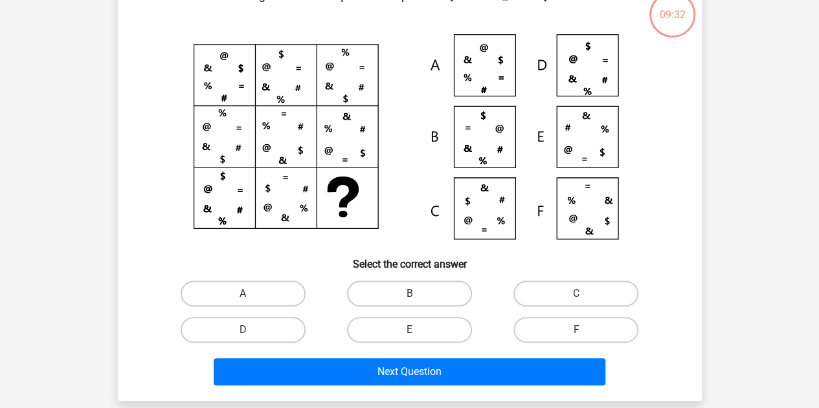
scroll to position [60, 0]
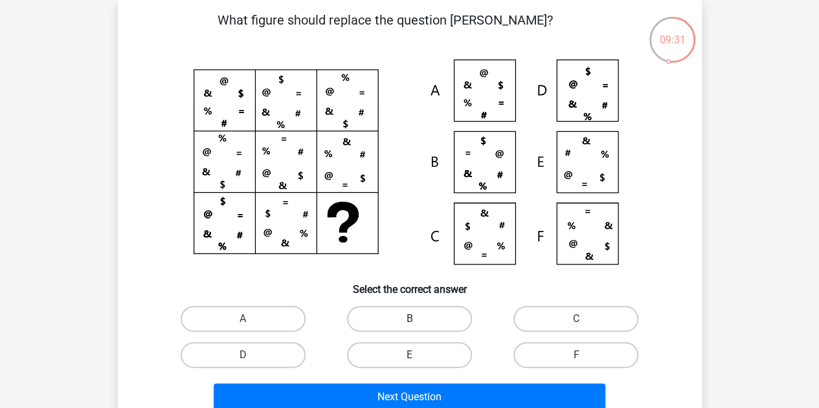
click at [404, 317] on label "B" at bounding box center [409, 319] width 125 height 26
click at [409, 319] on input "B" at bounding box center [413, 323] width 8 height 8
radio input "true"
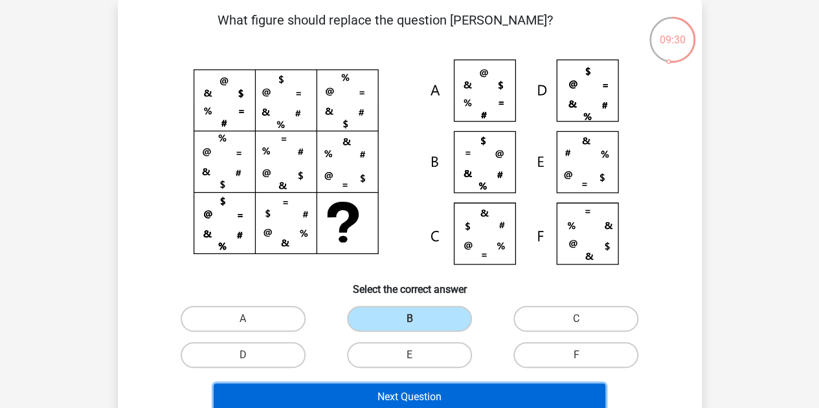
click at [403, 395] on button "Next Question" at bounding box center [410, 397] width 392 height 27
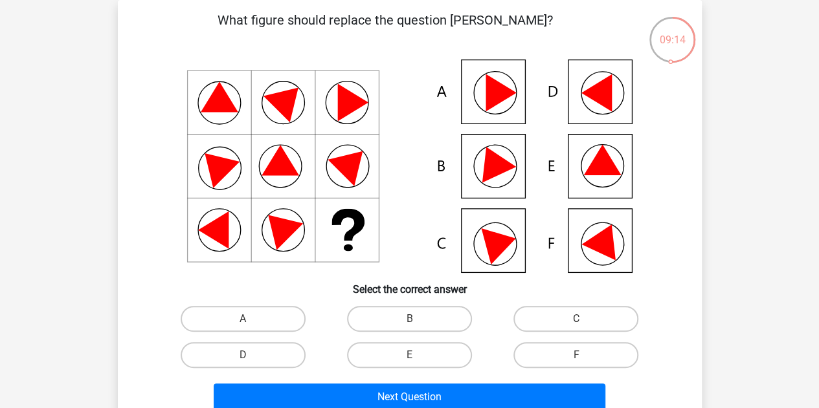
drag, startPoint x: 569, startPoint y: 360, endPoint x: 542, endPoint y: 371, distance: 29.3
click at [569, 360] on label "F" at bounding box center [575, 355] width 125 height 26
click at [576, 360] on input "F" at bounding box center [580, 359] width 8 height 8
radio input "true"
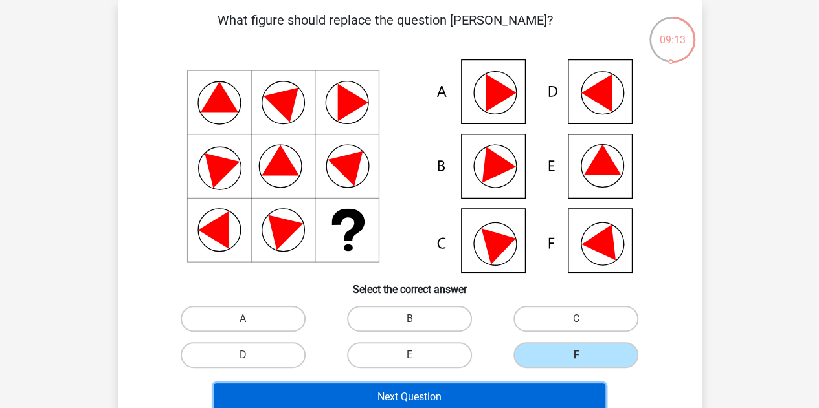
click at [438, 402] on button "Next Question" at bounding box center [410, 397] width 392 height 27
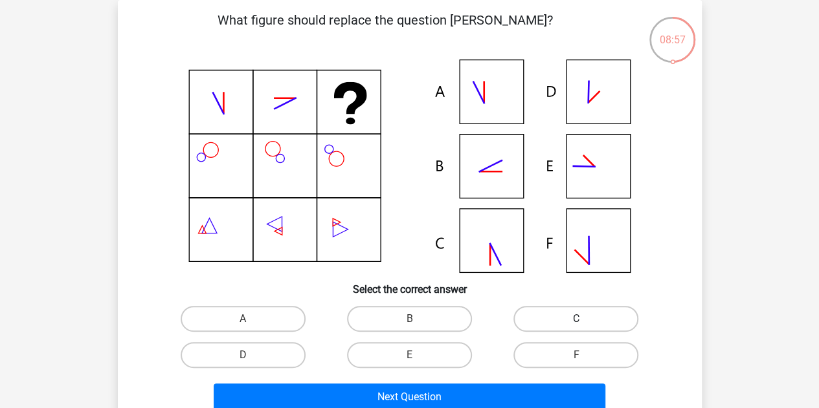
click at [556, 322] on label "C" at bounding box center [575, 319] width 125 height 26
click at [576, 322] on input "C" at bounding box center [580, 323] width 8 height 8
radio input "true"
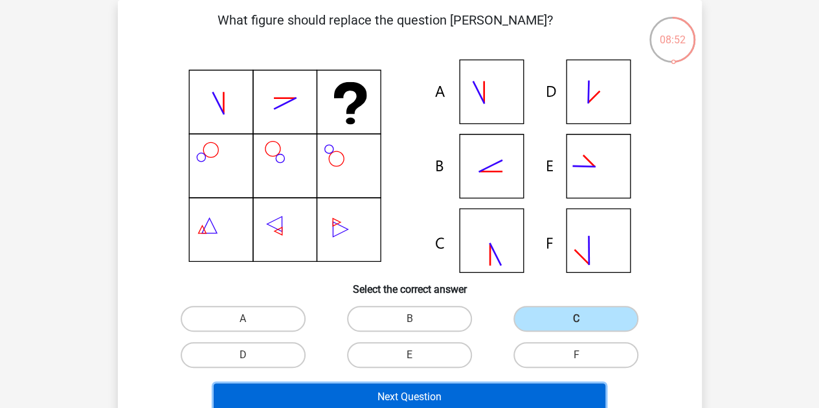
click at [432, 390] on button "Next Question" at bounding box center [410, 397] width 392 height 27
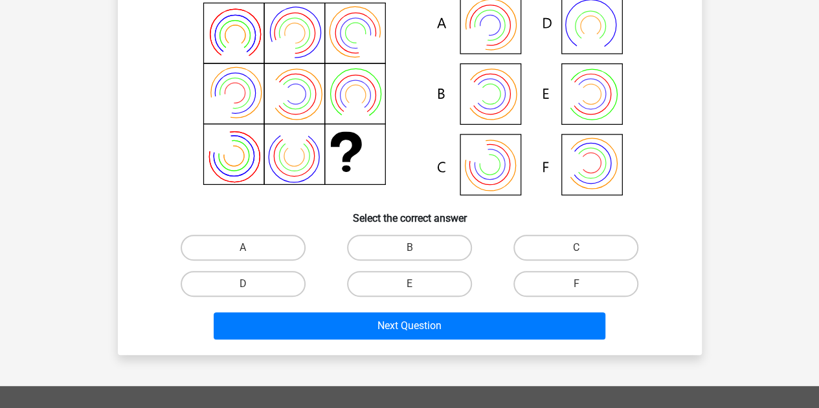
scroll to position [189, 0]
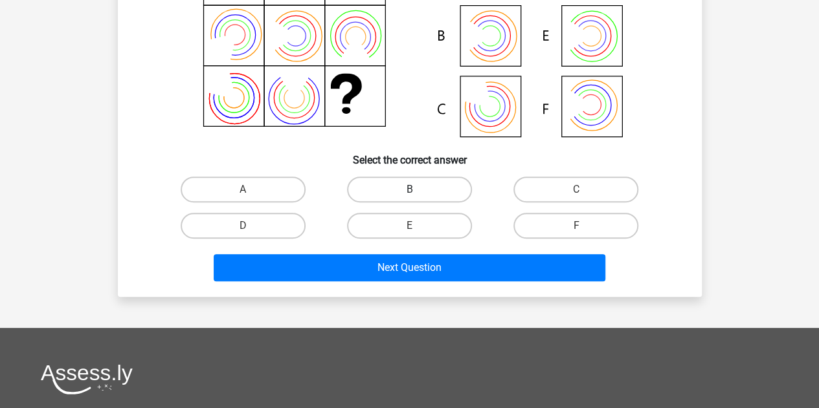
drag, startPoint x: 409, startPoint y: 188, endPoint x: 412, endPoint y: 204, distance: 15.7
click at [321, 190] on div "B" at bounding box center [243, 190] width 156 height 26
click at [419, 195] on label "B" at bounding box center [409, 190] width 125 height 26
click at [417, 195] on input "B" at bounding box center [413, 194] width 8 height 8
radio input "true"
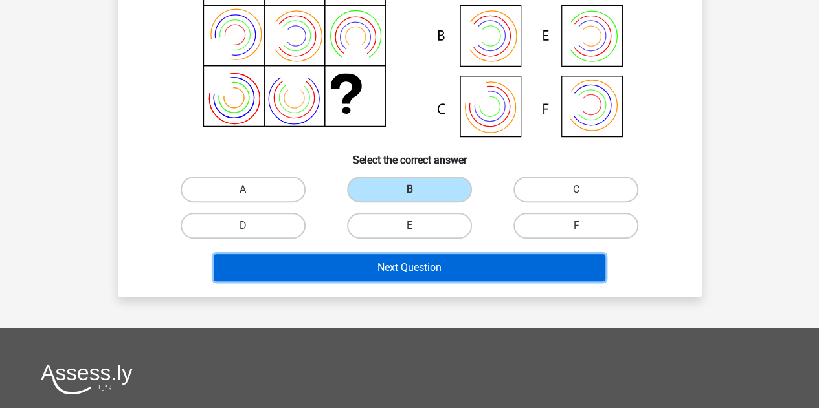
click at [399, 265] on button "Next Question" at bounding box center [410, 267] width 392 height 27
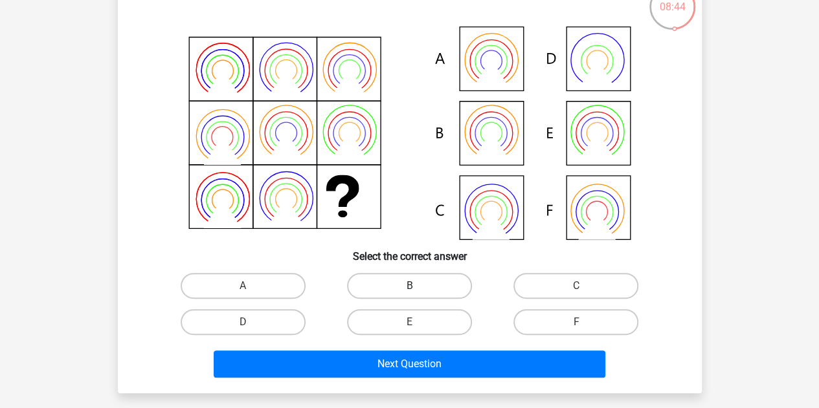
scroll to position [65, 0]
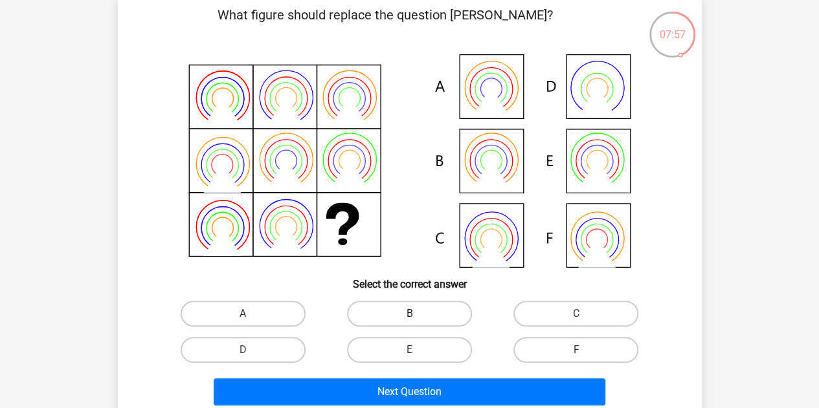
click at [402, 310] on label "B" at bounding box center [409, 314] width 125 height 26
click at [409, 314] on input "B" at bounding box center [413, 318] width 8 height 8
radio input "true"
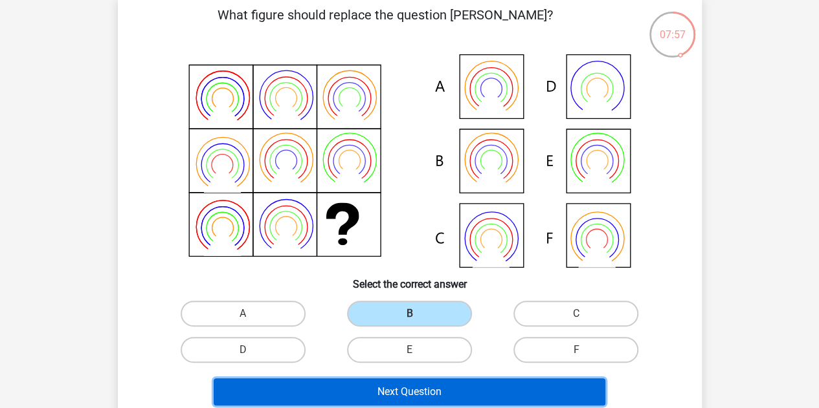
click at [421, 386] on button "Next Question" at bounding box center [410, 392] width 392 height 27
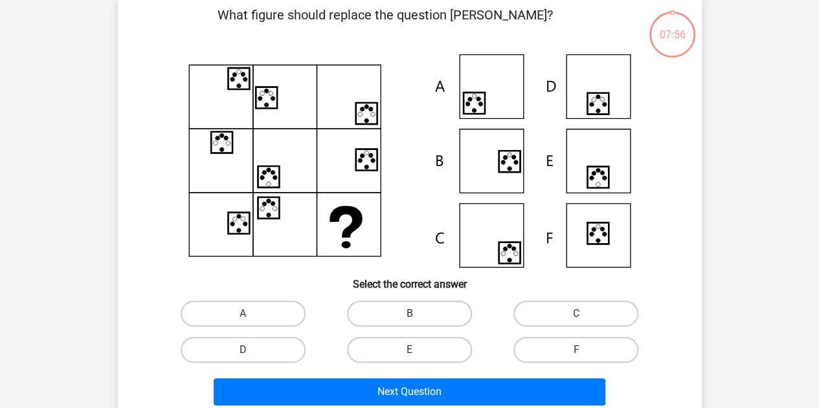
scroll to position [60, 0]
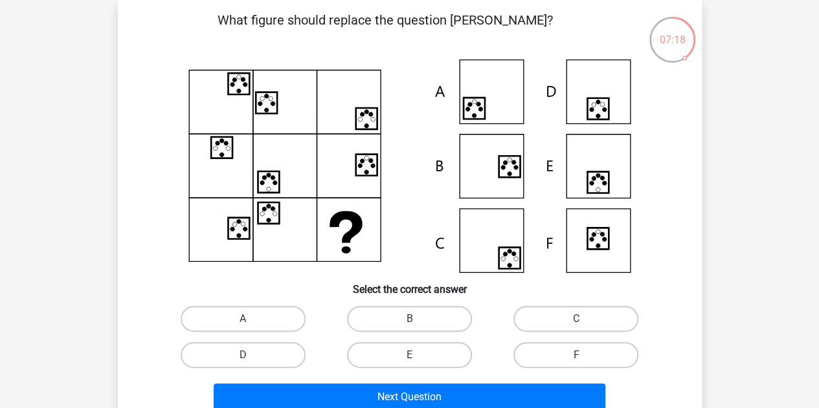
click at [410, 357] on input "E" at bounding box center [413, 359] width 8 height 8
radio input "true"
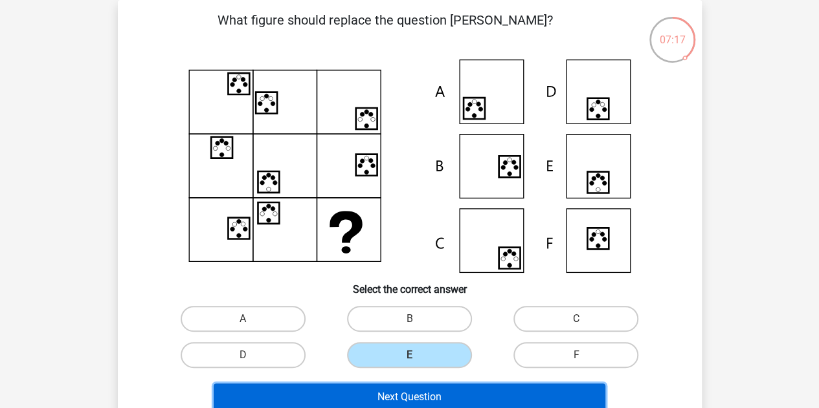
click at [409, 397] on button "Next Question" at bounding box center [410, 397] width 392 height 27
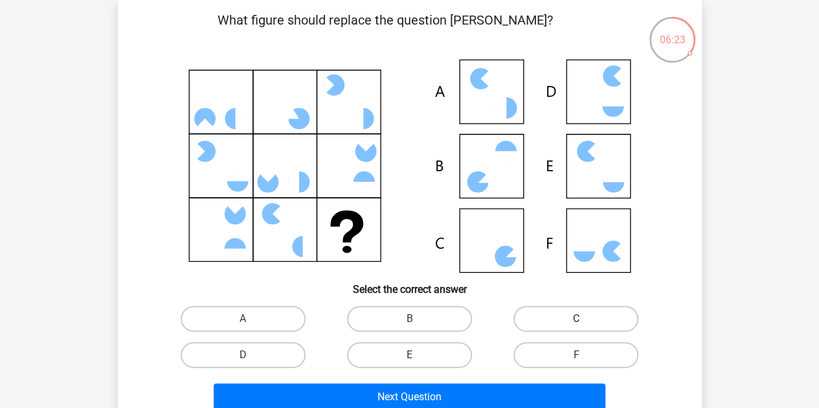
click at [551, 311] on label "C" at bounding box center [575, 319] width 125 height 26
click at [576, 319] on input "C" at bounding box center [580, 323] width 8 height 8
radio input "true"
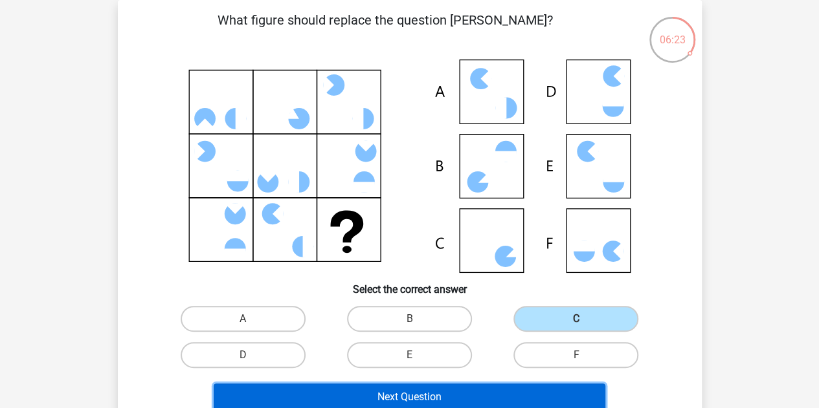
click at [437, 395] on button "Next Question" at bounding box center [410, 397] width 392 height 27
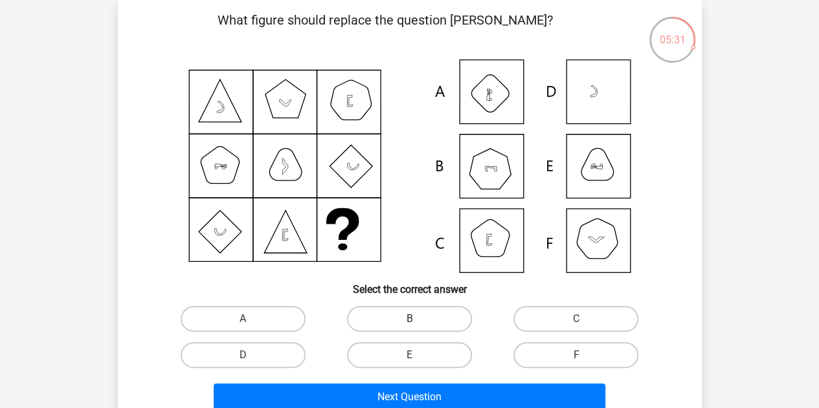
click at [400, 318] on label "B" at bounding box center [409, 319] width 125 height 26
click at [409, 319] on input "B" at bounding box center [413, 323] width 8 height 8
radio input "true"
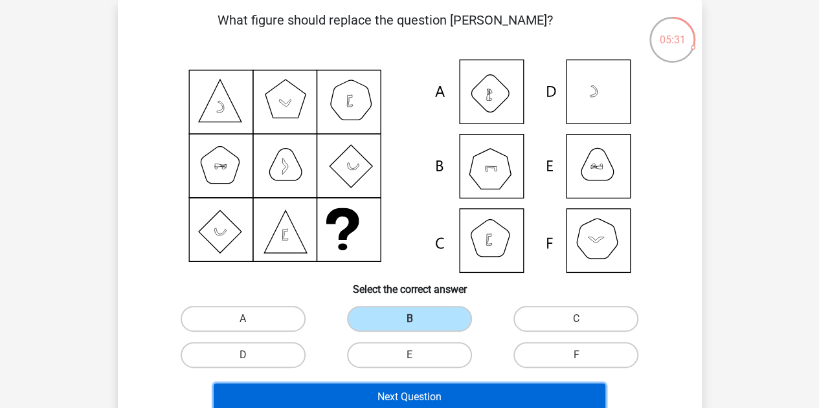
drag, startPoint x: 414, startPoint y: 398, endPoint x: 413, endPoint y: 389, distance: 9.2
click at [415, 398] on button "Next Question" at bounding box center [410, 397] width 392 height 27
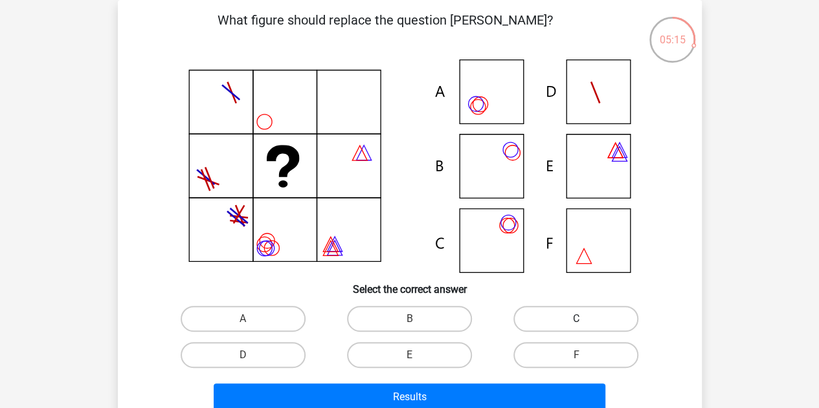
drag, startPoint x: 555, startPoint y: 318, endPoint x: 546, endPoint y: 320, distance: 9.3
click at [555, 318] on label "C" at bounding box center [575, 319] width 125 height 26
click at [576, 319] on input "C" at bounding box center [580, 323] width 8 height 8
radio input "true"
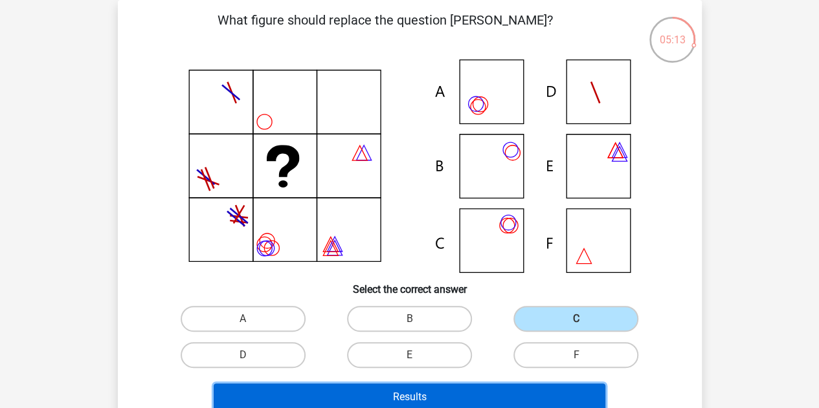
click at [386, 397] on button "Results" at bounding box center [410, 397] width 392 height 27
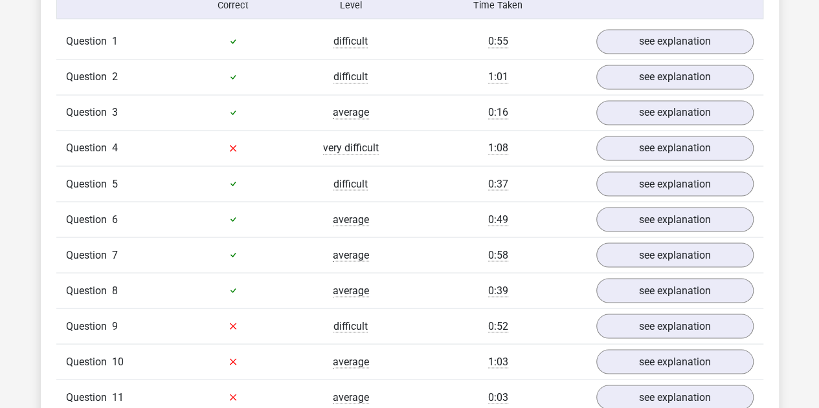
scroll to position [1100, 0]
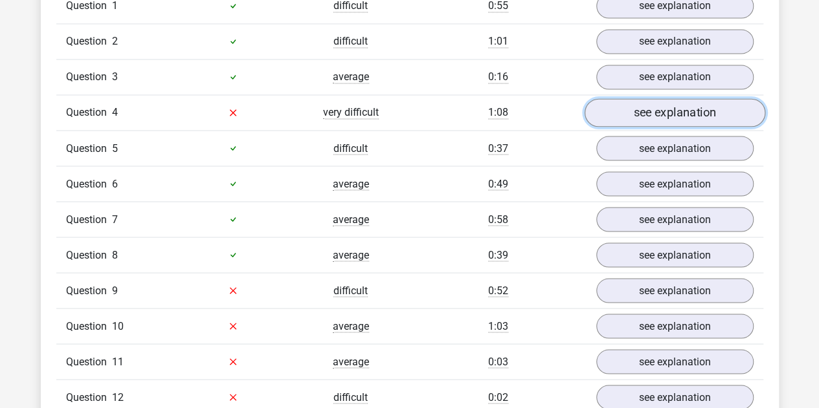
click at [623, 111] on link "see explanation" at bounding box center [674, 112] width 181 height 28
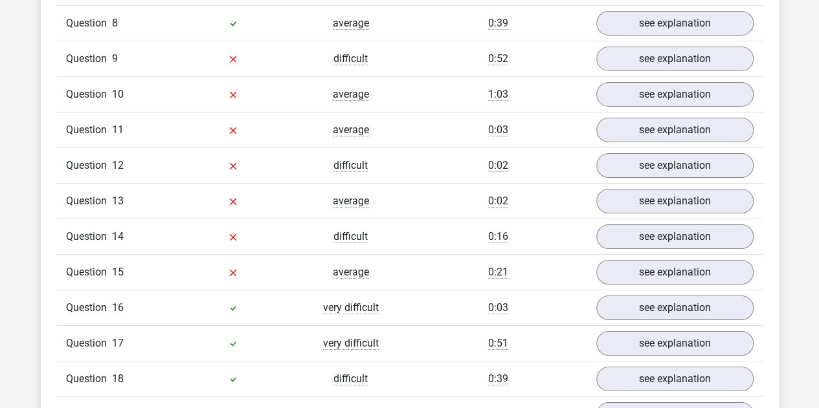
scroll to position [2135, 0]
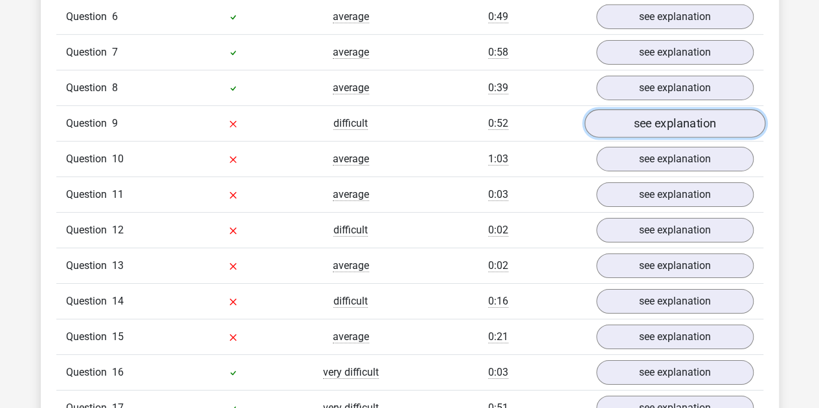
drag, startPoint x: 624, startPoint y: 120, endPoint x: 589, endPoint y: 118, distance: 35.6
click at [624, 121] on link "see explanation" at bounding box center [674, 123] width 181 height 28
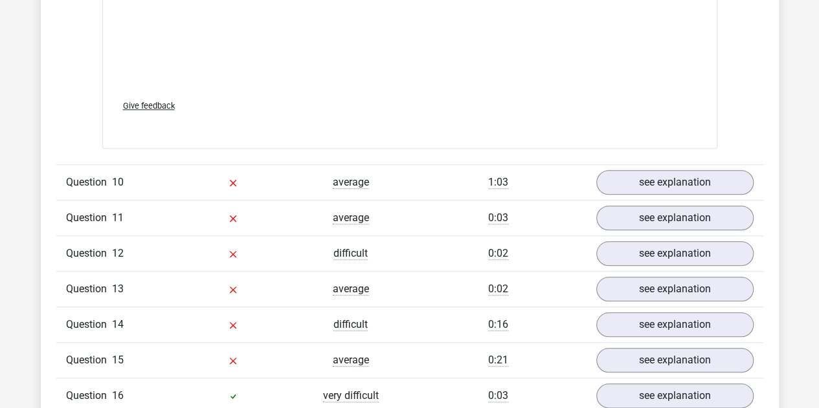
scroll to position [2977, 0]
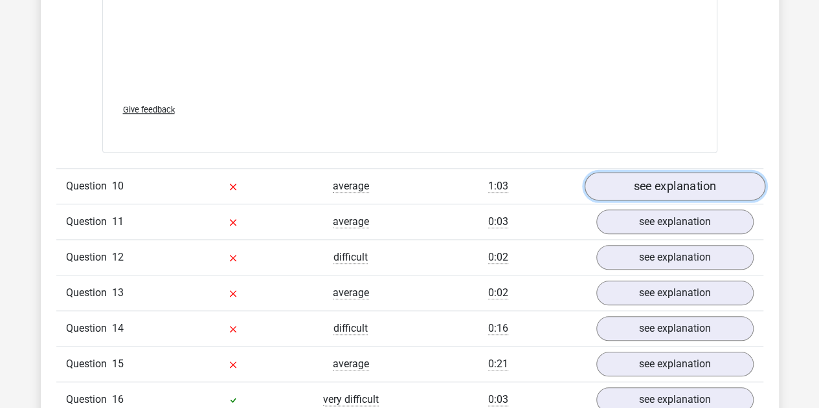
click at [662, 177] on link "see explanation" at bounding box center [674, 186] width 181 height 28
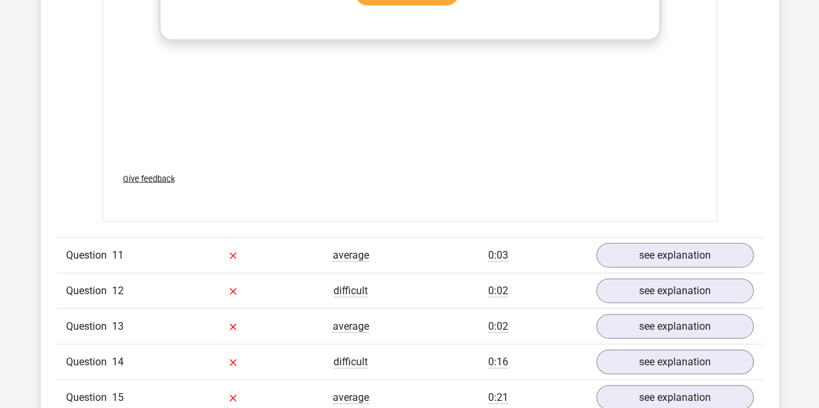
scroll to position [3818, 0]
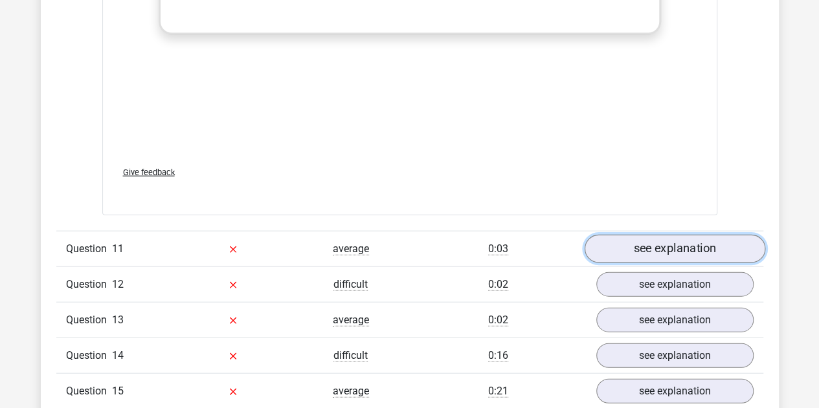
click at [679, 241] on link "see explanation" at bounding box center [674, 249] width 181 height 28
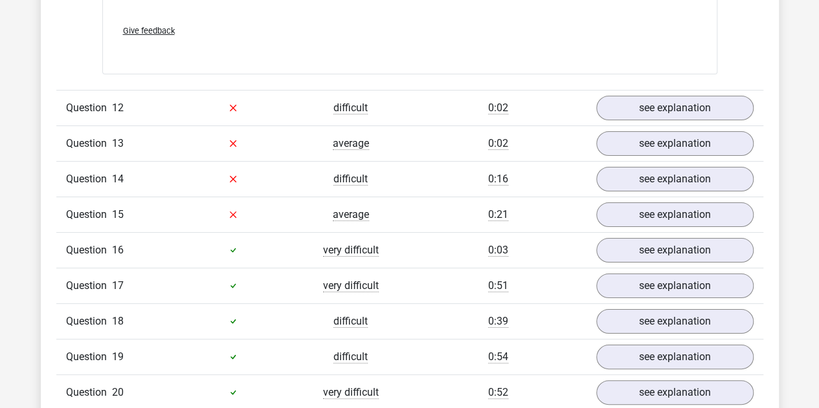
scroll to position [4789, 0]
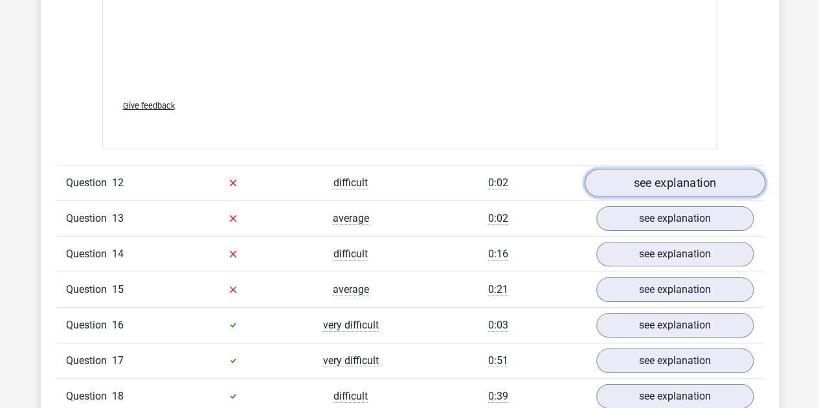
click at [690, 171] on link "see explanation" at bounding box center [674, 183] width 181 height 28
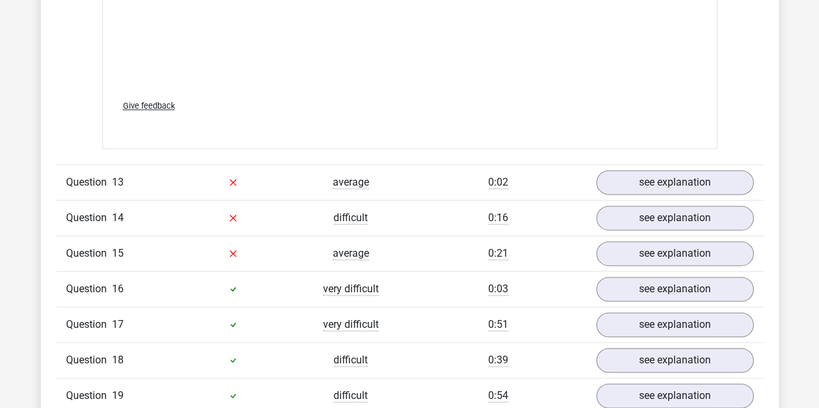
scroll to position [5695, 0]
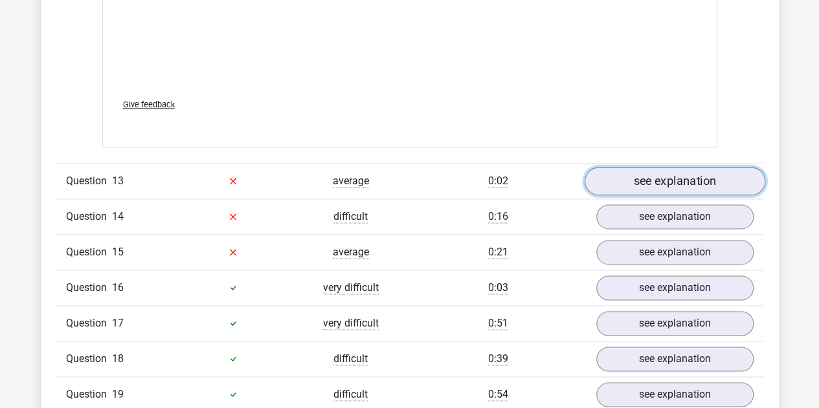
click at [667, 168] on link "see explanation" at bounding box center [674, 181] width 181 height 28
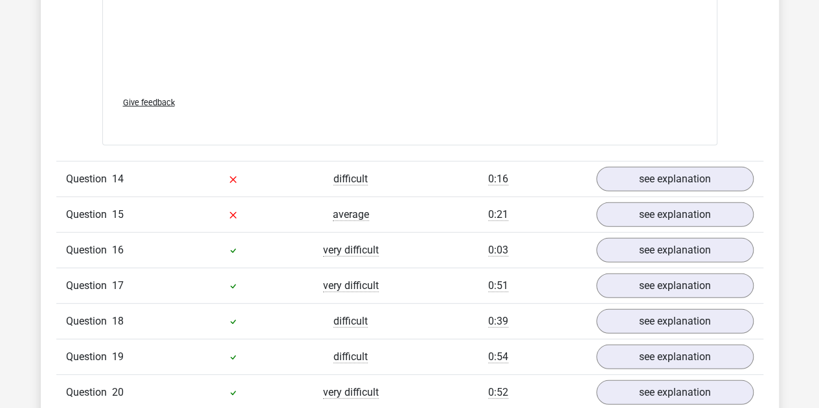
scroll to position [6665, 0]
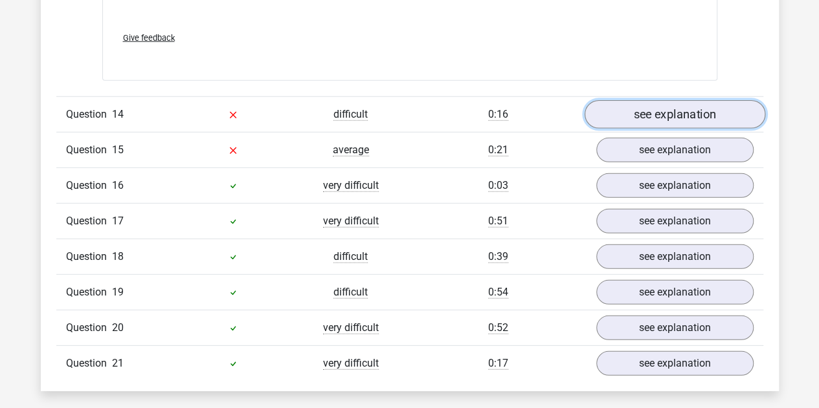
click at [686, 100] on link "see explanation" at bounding box center [674, 114] width 181 height 28
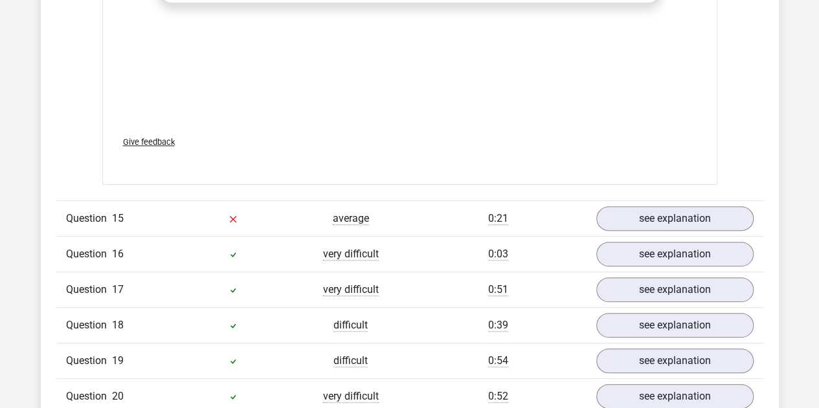
scroll to position [7506, 0]
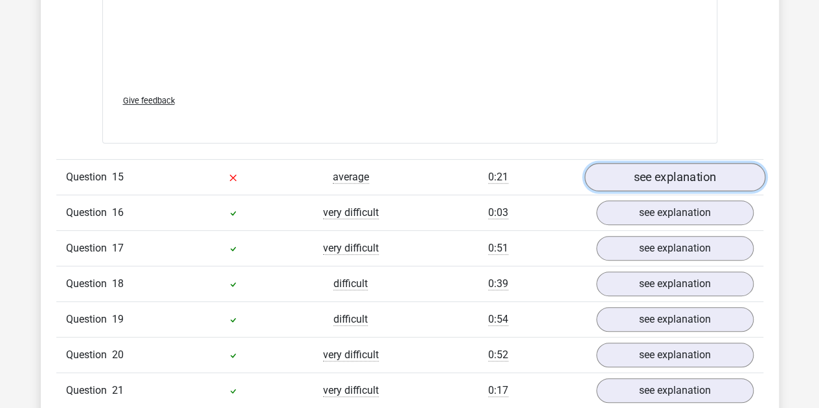
click at [643, 163] on link "see explanation" at bounding box center [674, 177] width 181 height 28
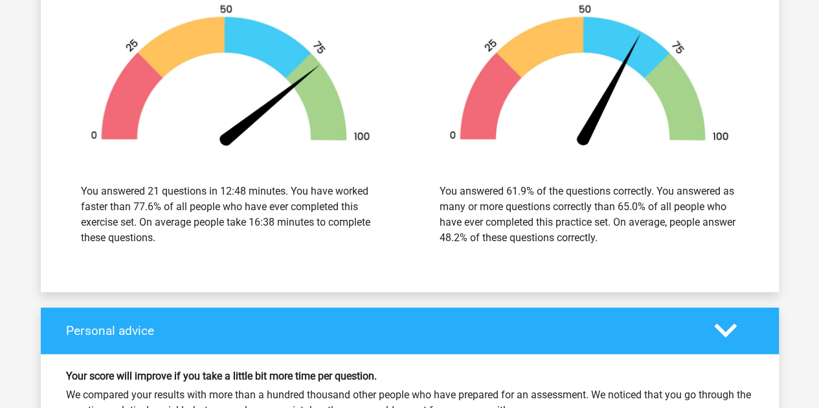
scroll to position [8801, 0]
